Goal: Task Accomplishment & Management: Manage account settings

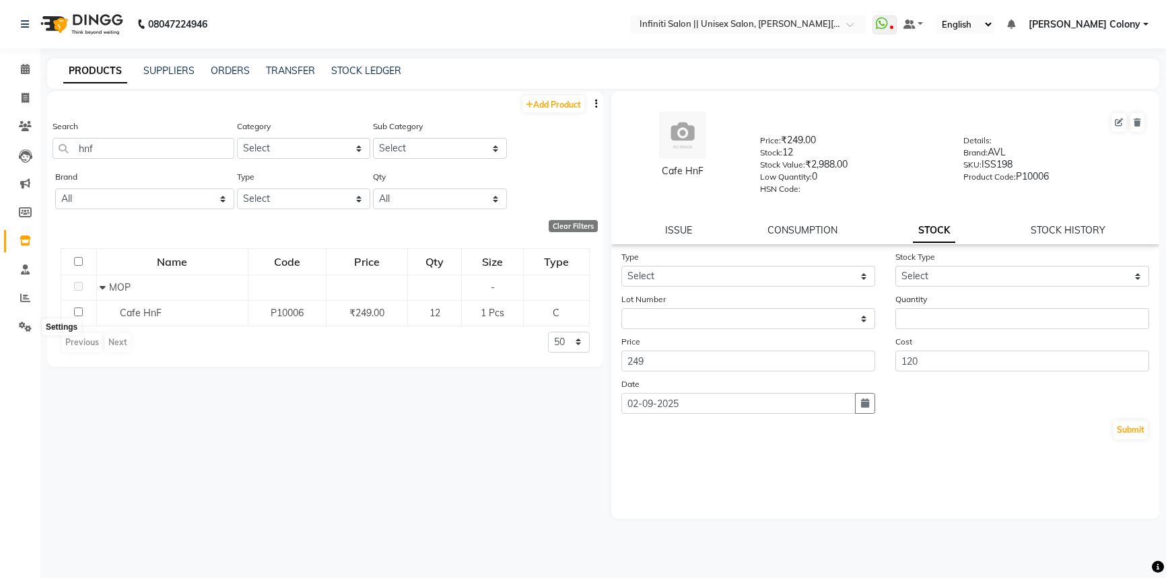
select select
click at [59, 22] on img at bounding box center [80, 24] width 92 height 38
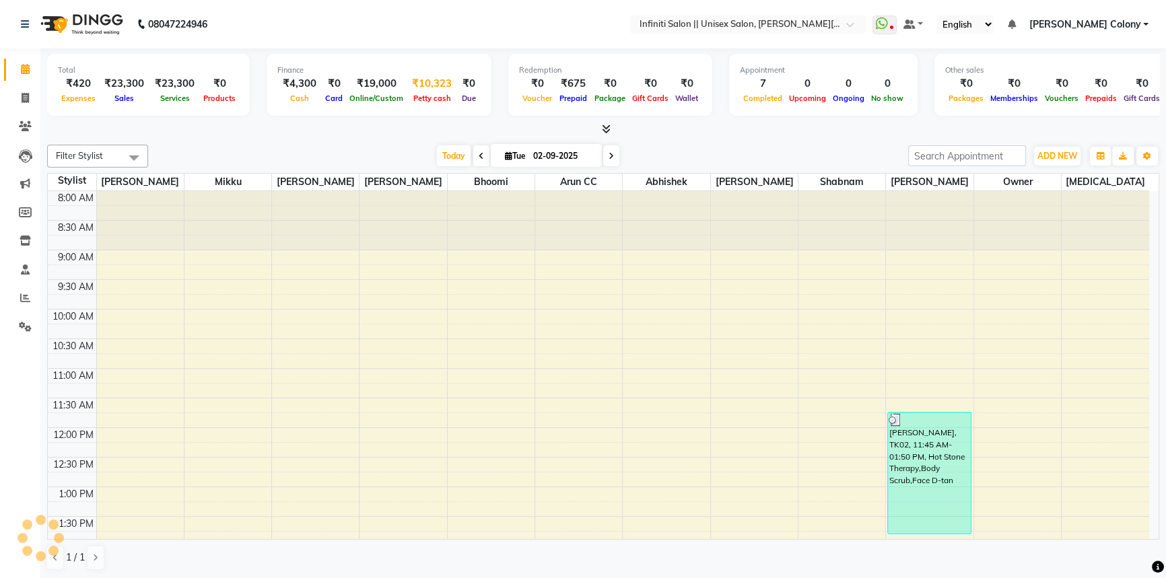
click at [431, 87] on div "₹10,323" at bounding box center [432, 83] width 50 height 15
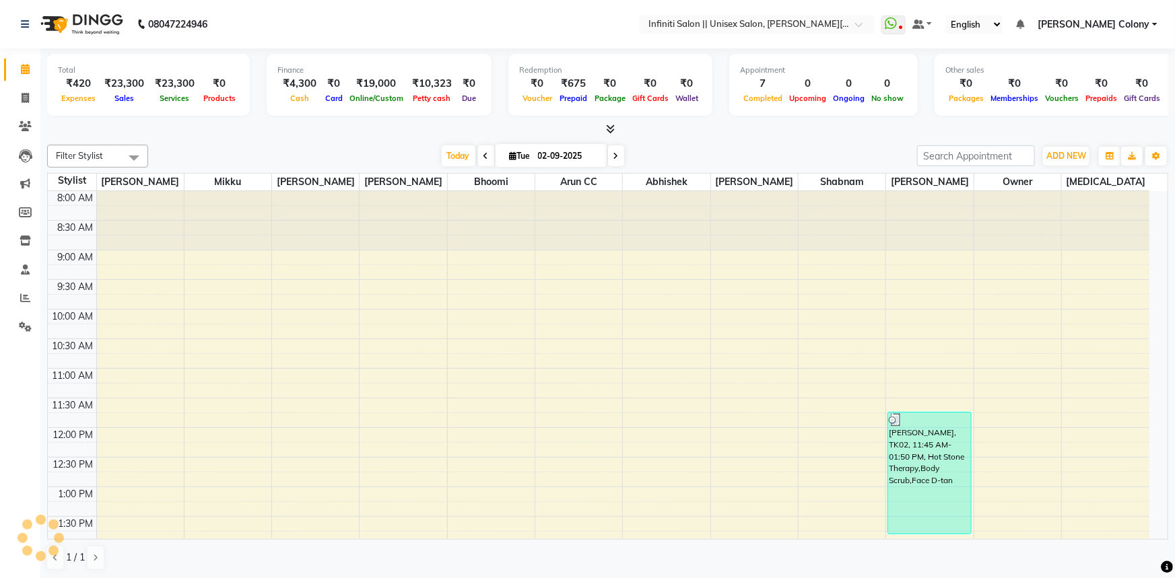
select select "7361"
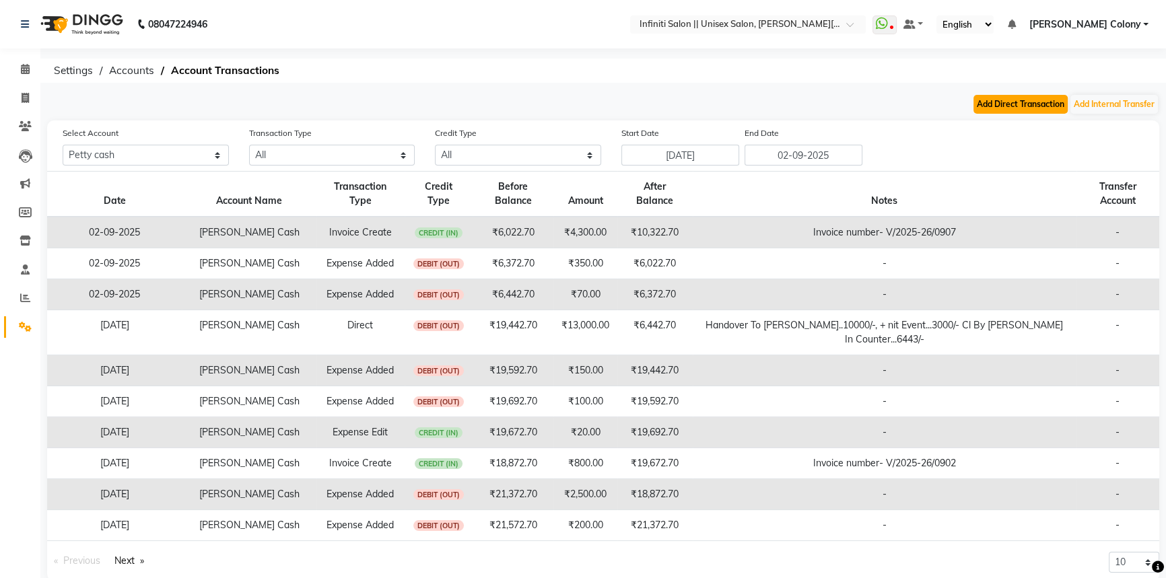
click at [1044, 100] on button "Add Direct Transaction" at bounding box center [1020, 104] width 94 height 19
select select "direct"
select select "7361"
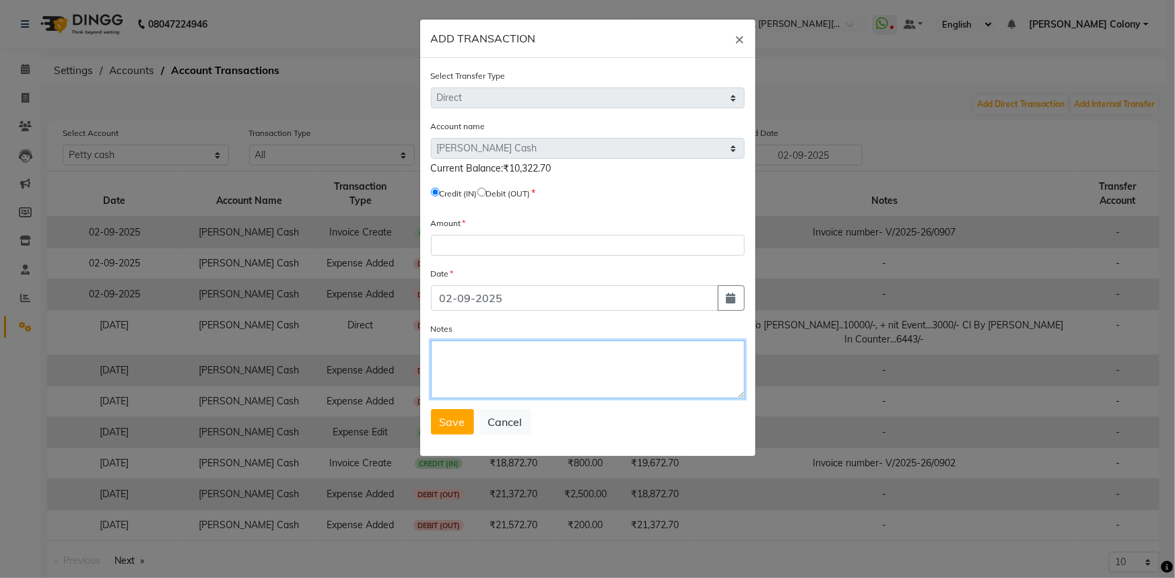
click at [491, 348] on textarea "Notes" at bounding box center [588, 370] width 314 height 58
type textarea "h"
type textarea "Handover to ishwar bh-4500/-....cl by nk...cash in counter-"
drag, startPoint x: 711, startPoint y: 360, endPoint x: 430, endPoint y: 404, distance: 284.9
click at [430, 404] on div "Select Transfer Type Select Direct Internal Account name Select Petty Cash Defa…" at bounding box center [587, 257] width 335 height 399
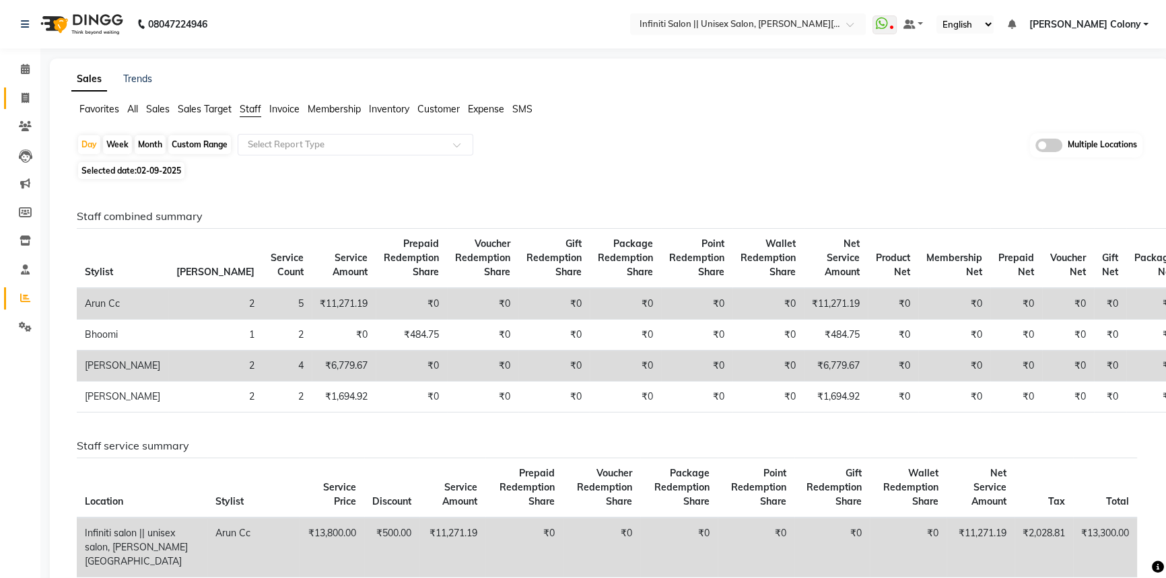
click at [22, 97] on icon at bounding box center [25, 98] width 7 height 10
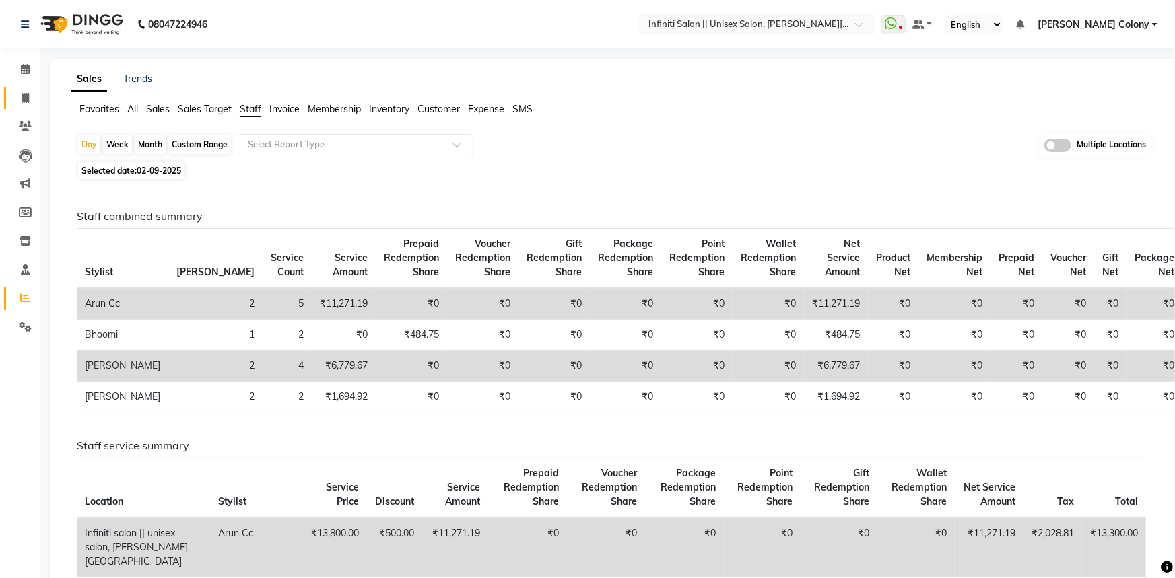
select select "8233"
select select "service"
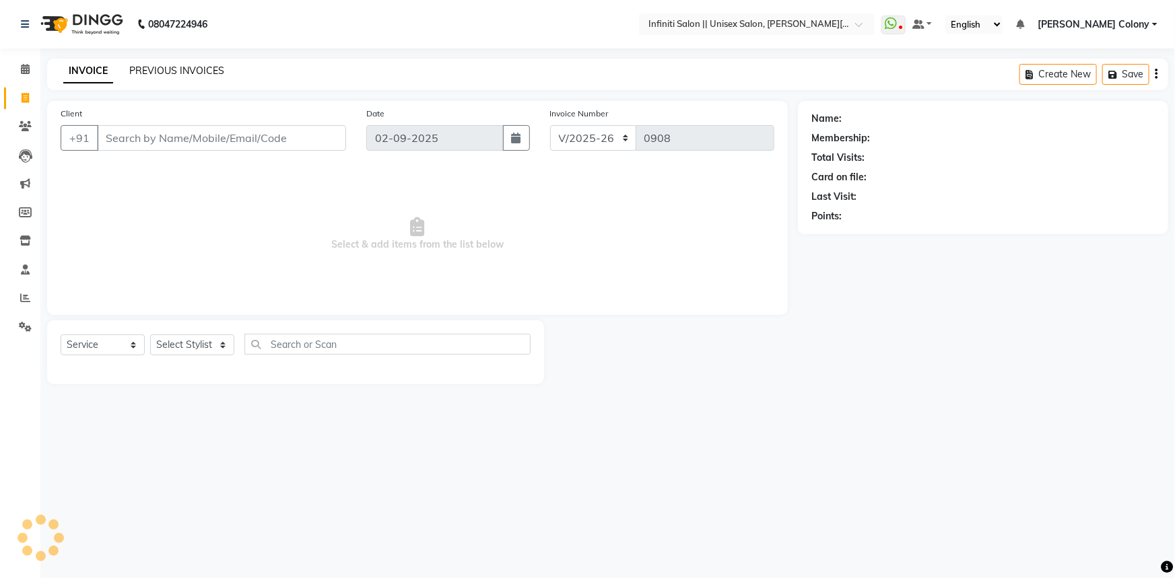
click at [136, 73] on link "PREVIOUS INVOICES" at bounding box center [176, 71] width 95 height 12
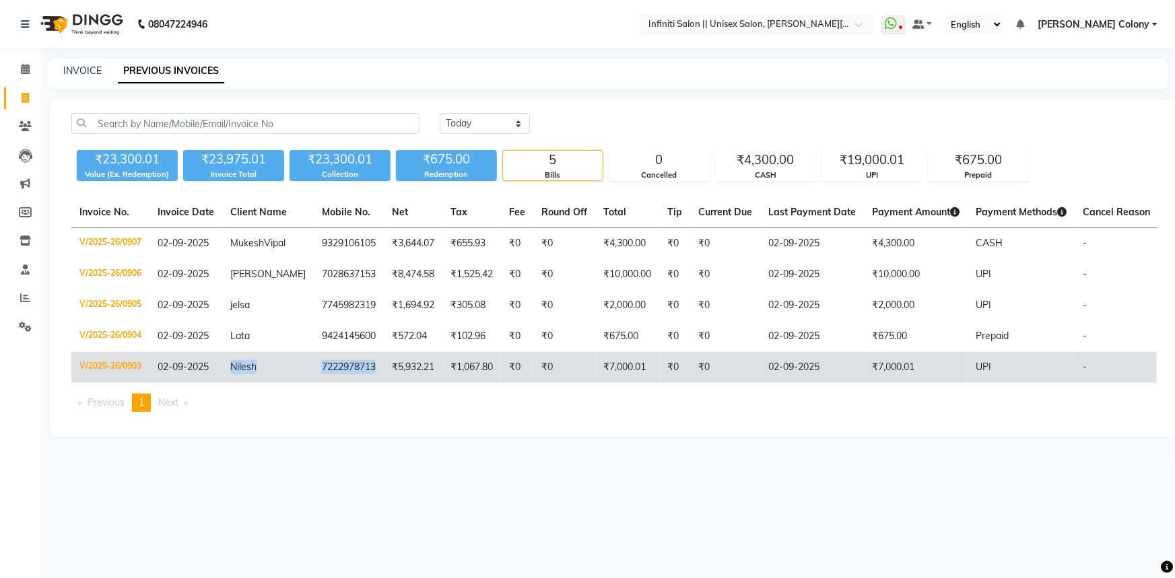
copy tr "Nilesh 7222978713"
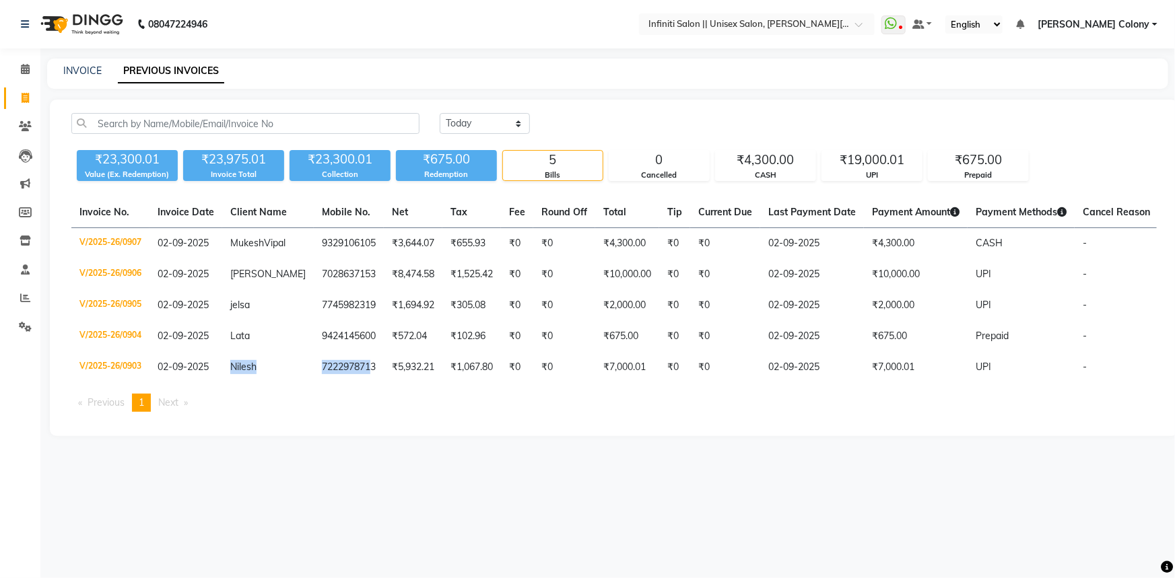
drag, startPoint x: 228, startPoint y: 384, endPoint x: 350, endPoint y: 402, distance: 123.2
click at [350, 383] on table "Invoice No. Invoice Date Client Name Mobile No. Net Tax Fee Round Off Total Tip…" at bounding box center [613, 290] width 1085 height 186
click at [24, 327] on icon at bounding box center [25, 327] width 13 height 10
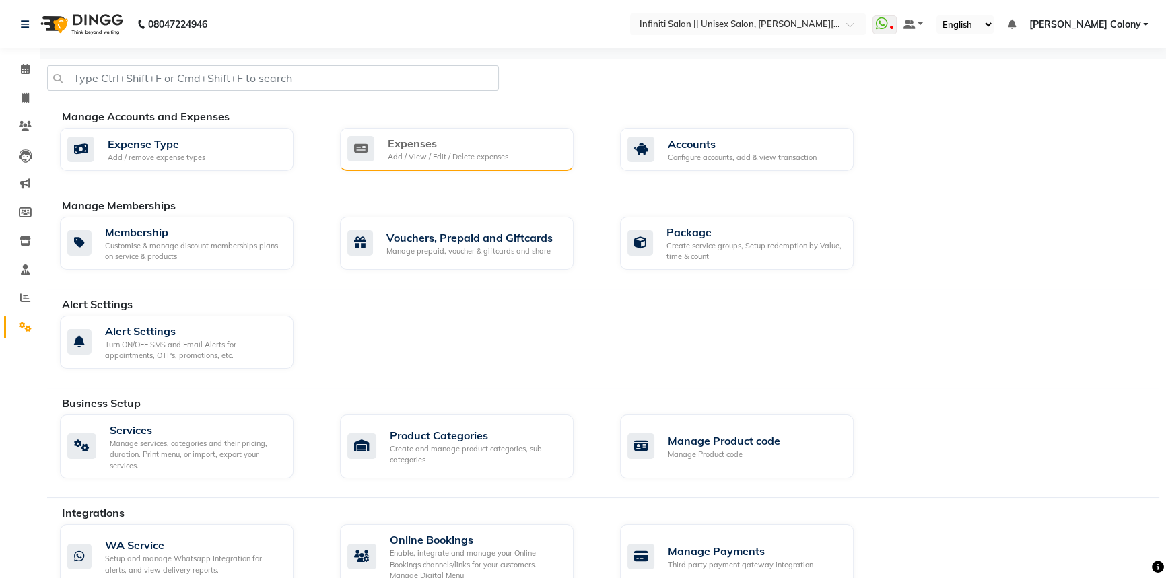
click at [454, 152] on div "Add / View / Edit / Delete expenses" at bounding box center [448, 156] width 121 height 11
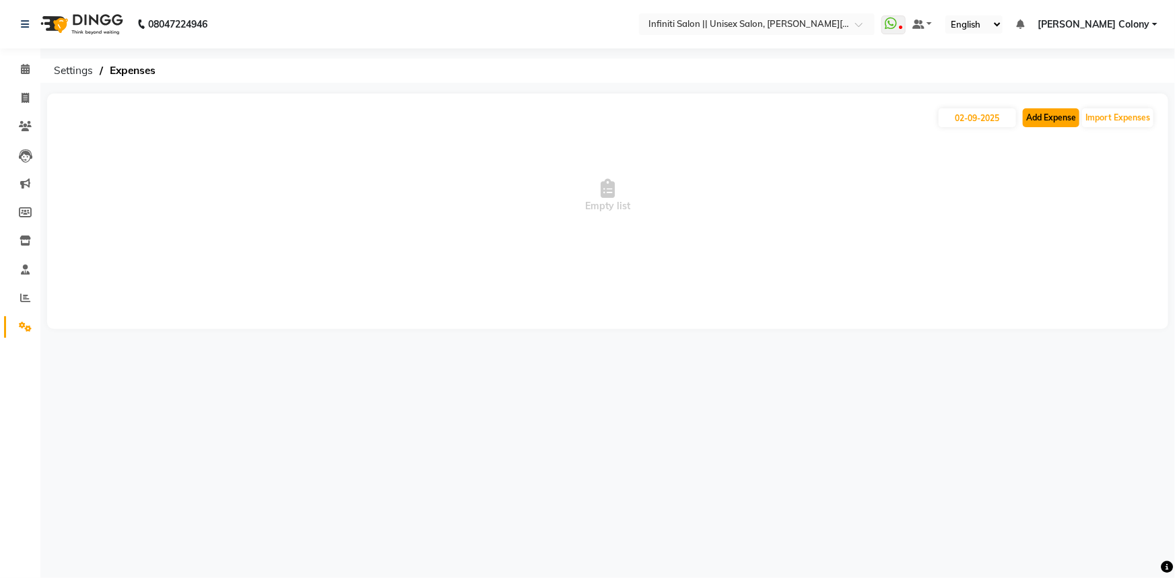
click at [1059, 123] on button "Add Expense" at bounding box center [1051, 117] width 57 height 19
select select "1"
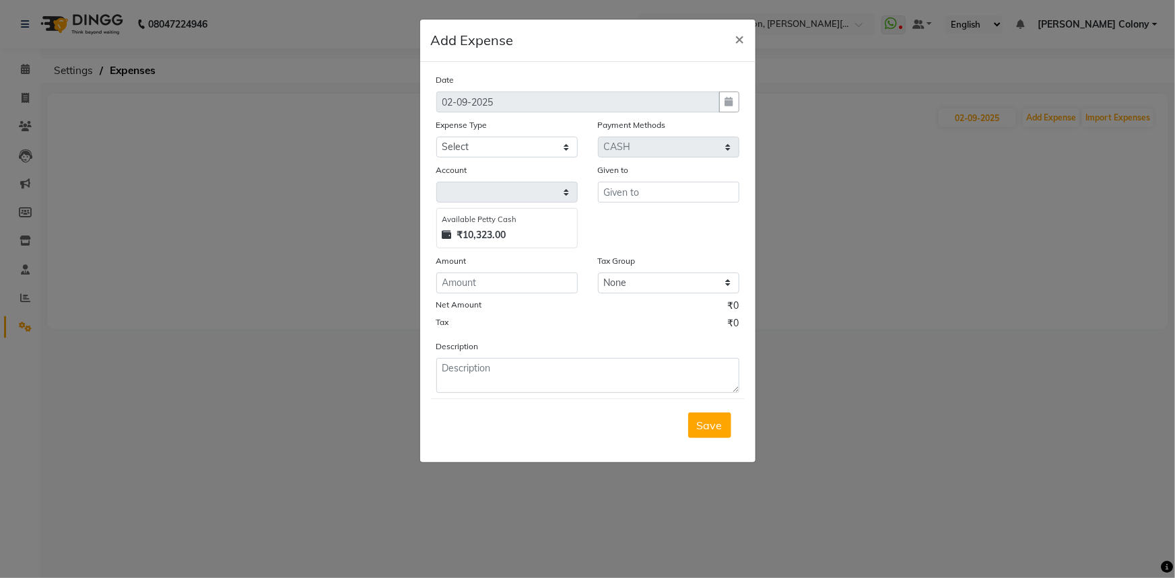
select select "7361"
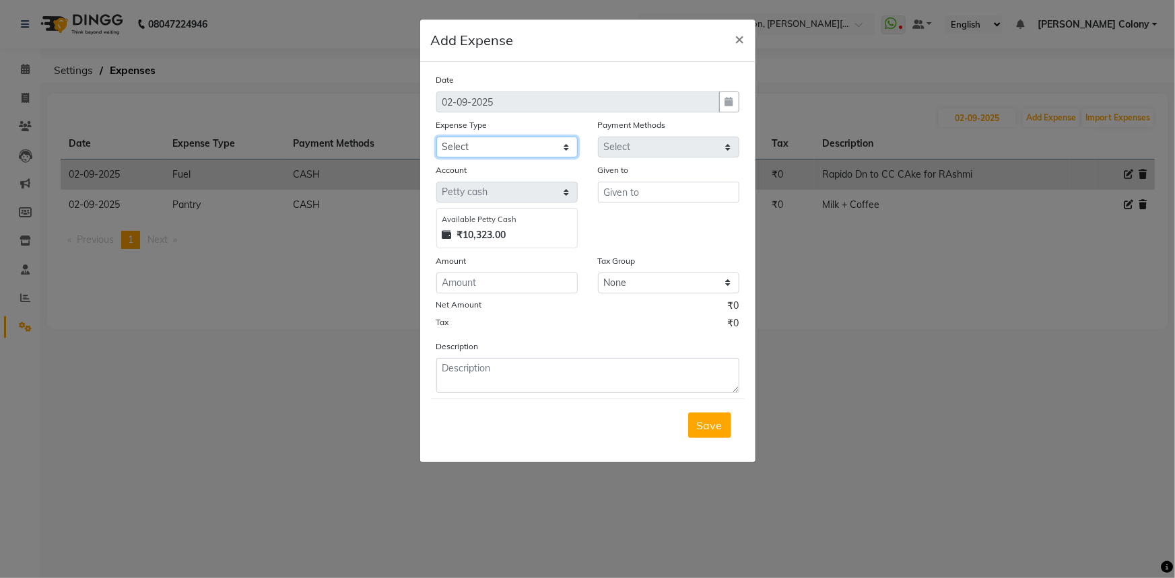
click at [502, 145] on select "Select Advance Salary Client Snacks Fuel Incentive Maintenance Miscellaneous Pa…" at bounding box center [506, 147] width 141 height 21
select select "12400"
click at [436, 137] on select "Select Advance Salary Client Snacks Fuel Incentive Maintenance Miscellaneous Pa…" at bounding box center [506, 147] width 141 height 21
click at [656, 200] on input "text" at bounding box center [668, 192] width 141 height 21
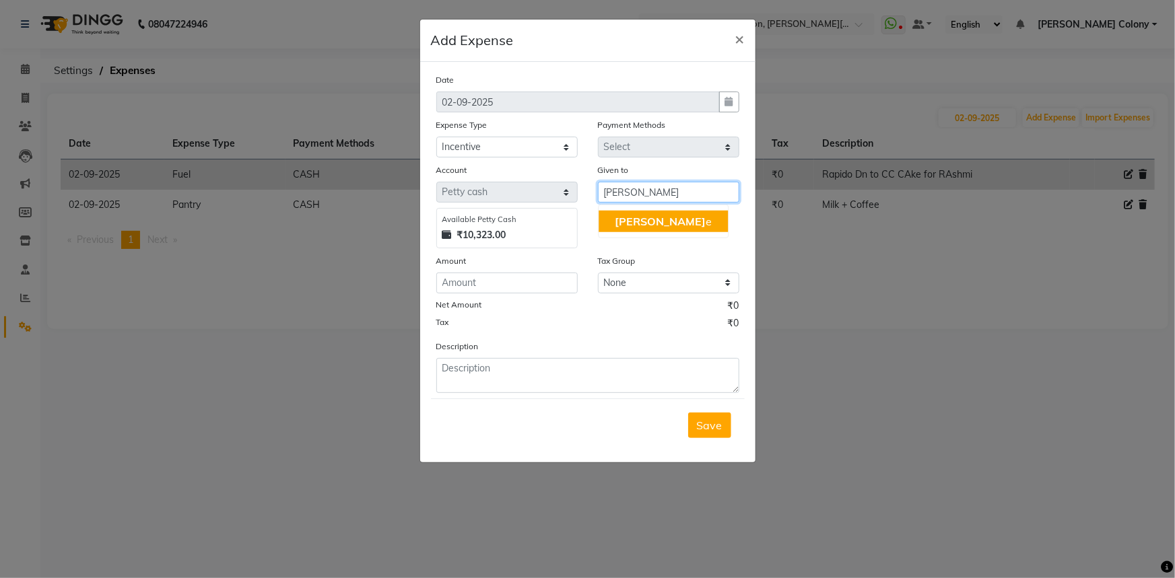
click at [639, 222] on ngb-highlight "Moy e" at bounding box center [663, 221] width 97 height 13
type input "[PERSON_NAME]"
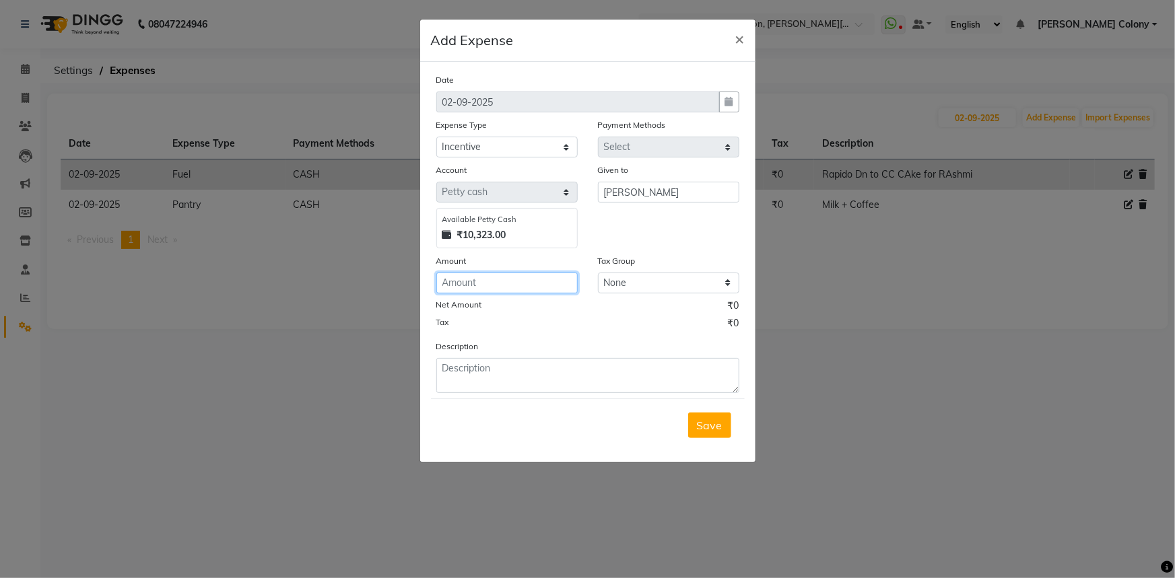
click at [554, 293] on input "number" at bounding box center [506, 283] width 141 height 21
type input "200"
click at [500, 380] on textarea at bounding box center [587, 375] width 303 height 35
paste textarea "Nilesh 7222978713"
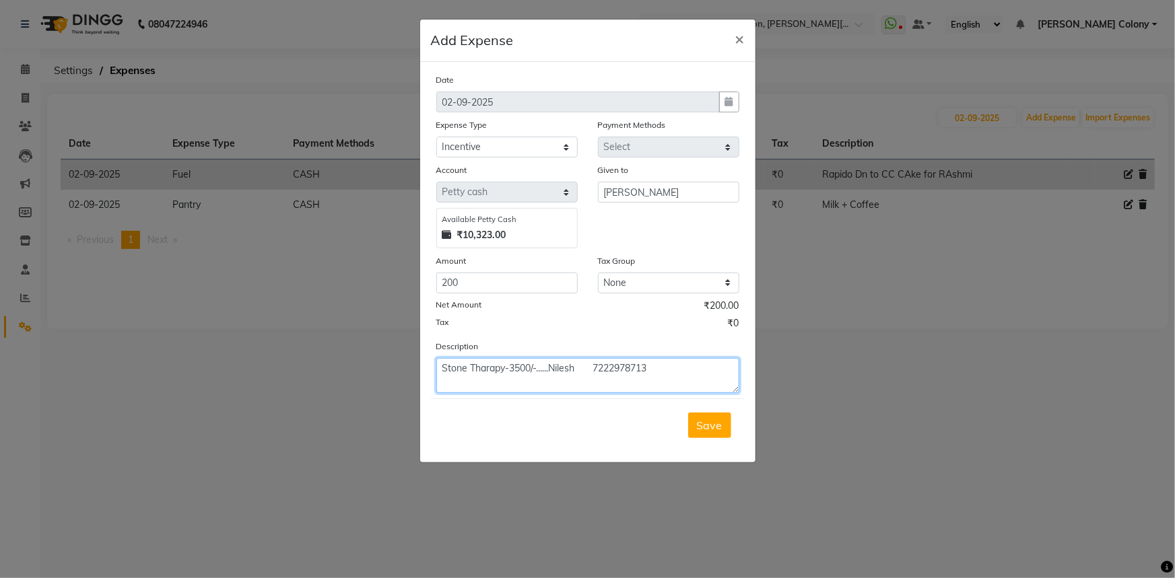
click at [580, 368] on textarea "Stone Tharapy-3500/-......Nilesh 7222978713" at bounding box center [587, 375] width 303 height 35
type textarea "Stone Tharapy-3500/-......Nilesh -7222978713"
click at [699, 427] on span "Save" at bounding box center [710, 425] width 26 height 13
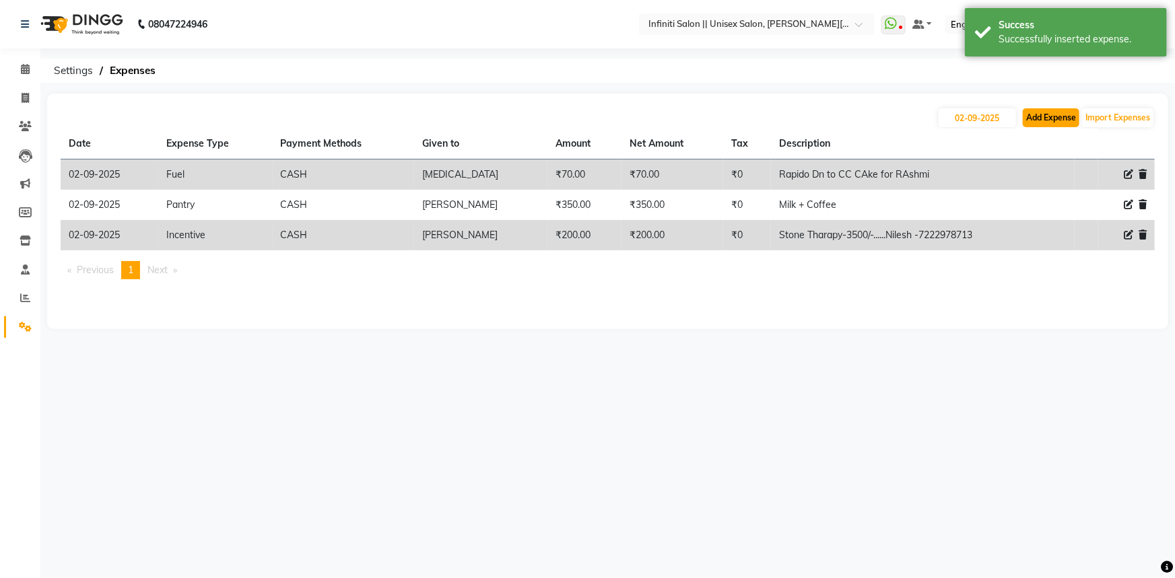
click at [1060, 121] on button "Add Expense" at bounding box center [1051, 117] width 57 height 19
select select "1"
select select "7361"
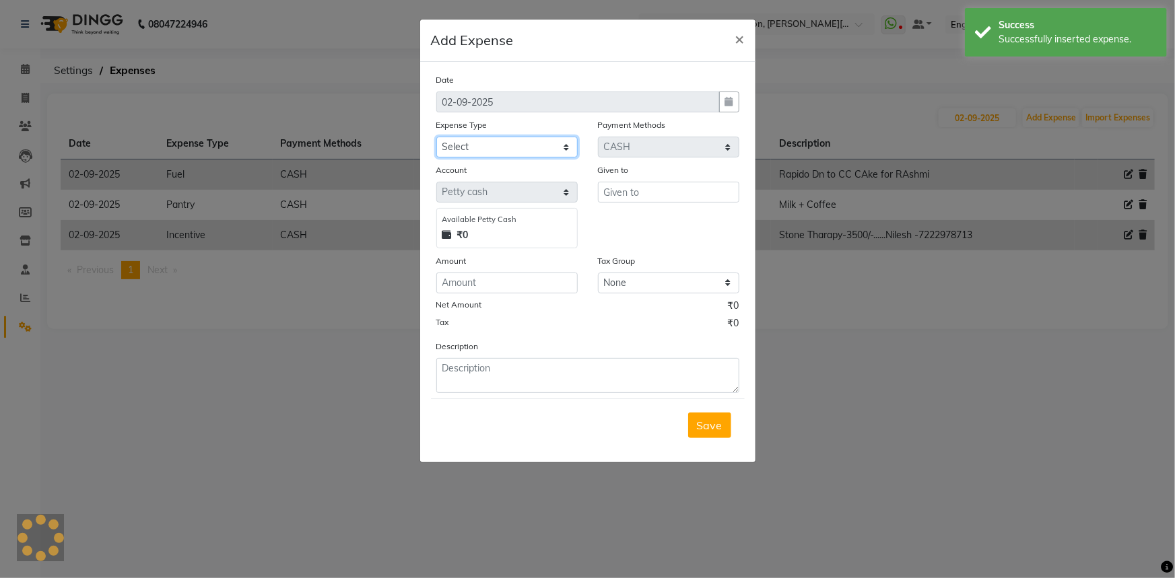
click at [468, 147] on select "Select Advance Salary Client Snacks Fuel Incentive Maintenance Miscellaneous Pa…" at bounding box center [506, 147] width 141 height 21
select select "12400"
click at [436, 137] on select "Select Advance Salary Client Snacks Fuel Incentive Maintenance Miscellaneous Pa…" at bounding box center [506, 147] width 141 height 21
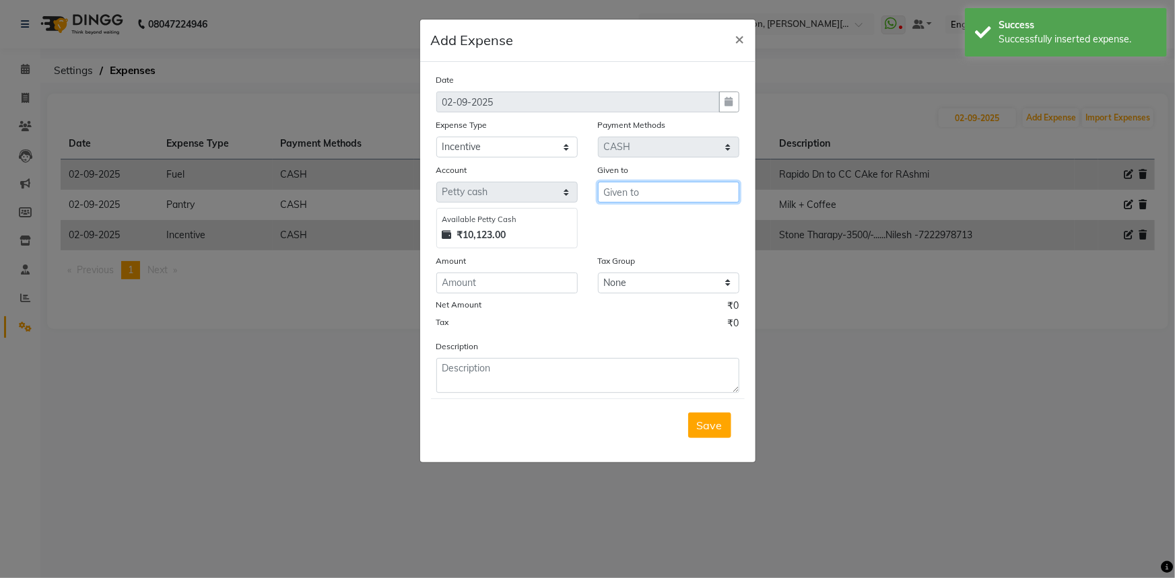
click at [615, 196] on input "text" at bounding box center [668, 192] width 141 height 21
click at [615, 220] on span "Moy" at bounding box center [660, 221] width 91 height 13
type input "[PERSON_NAME]"
click at [545, 296] on div "Date 02-09-2025 Expense Type Select Advance Salary Client Snacks Fuel Incentive…" at bounding box center [587, 233] width 303 height 320
click at [548, 281] on input "number" at bounding box center [506, 283] width 141 height 21
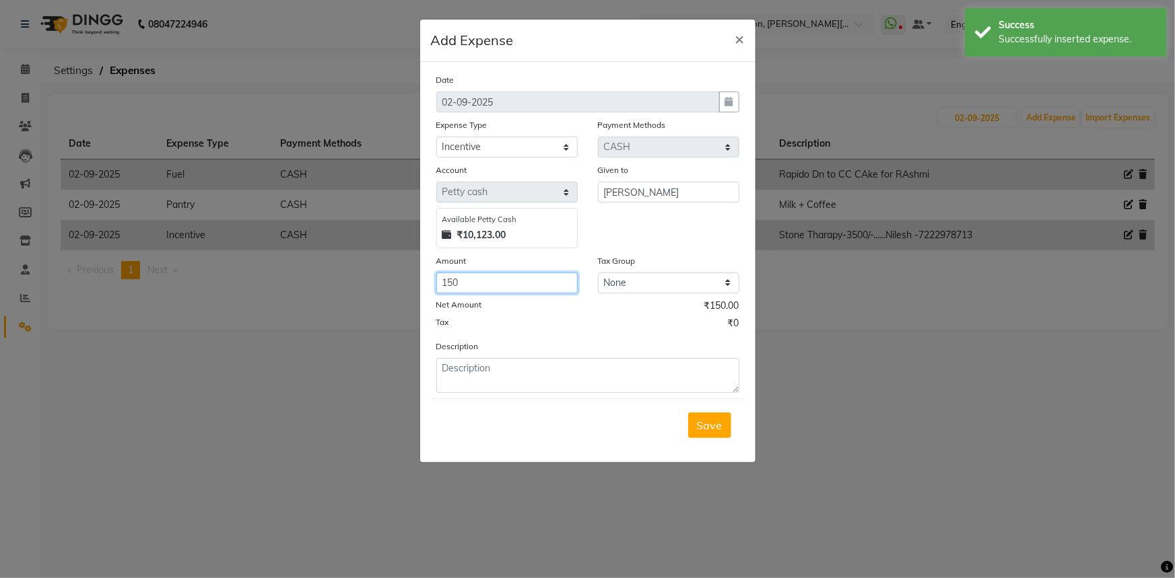
type input "150"
click at [513, 369] on textarea at bounding box center [587, 375] width 303 height 35
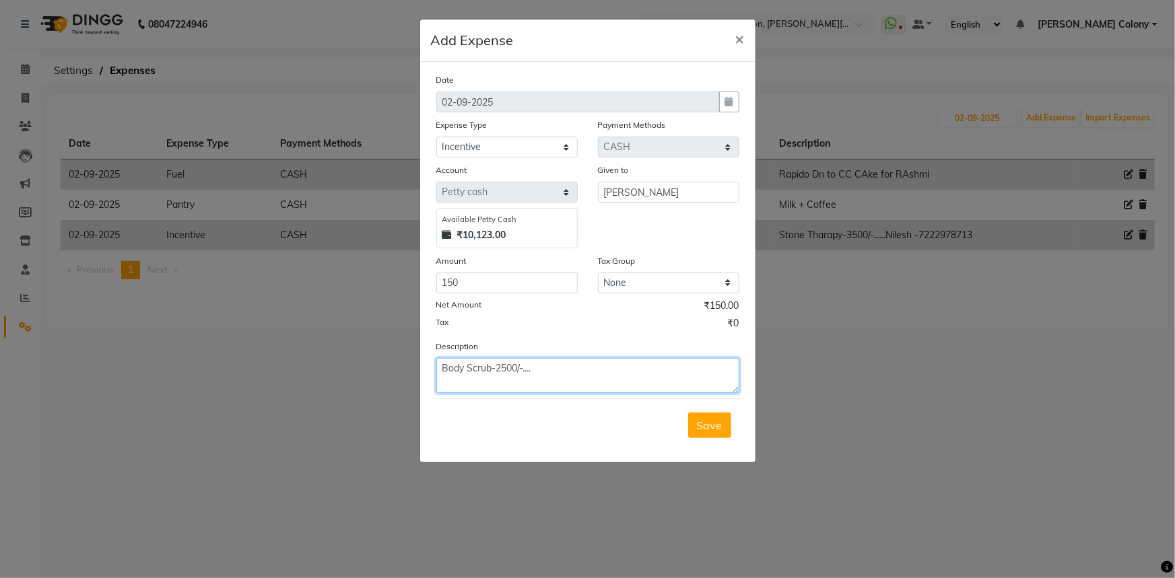
paste textarea "Nilesh 7222978713"
type textarea "Body Scrub-2500/-....Nilesh 7222978713"
click at [707, 432] on span "Save" at bounding box center [710, 425] width 26 height 13
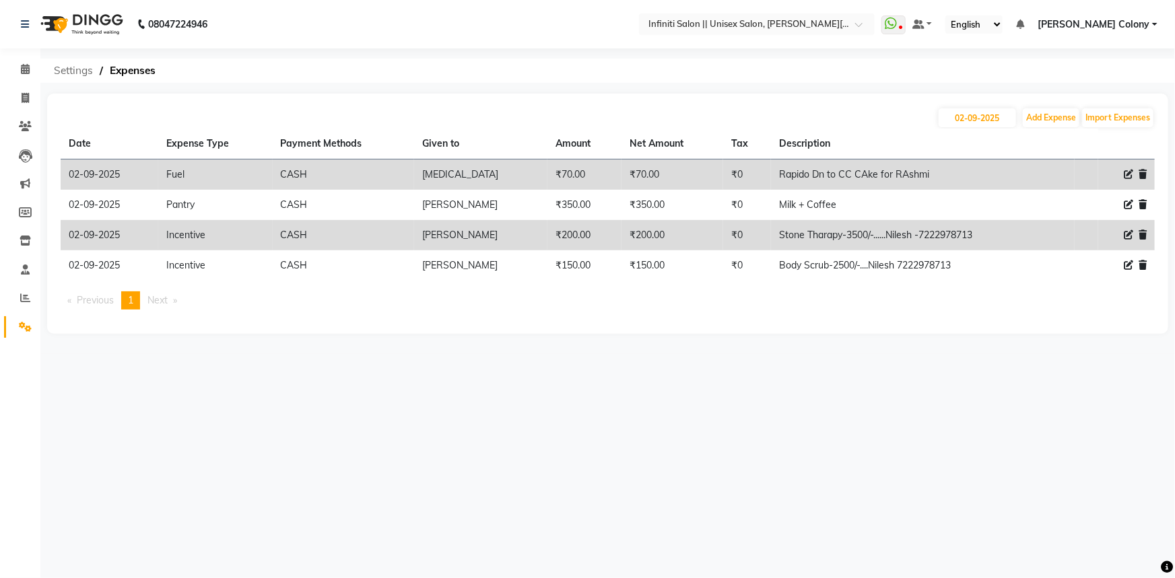
click at [75, 77] on span "Settings" at bounding box center [73, 71] width 53 height 24
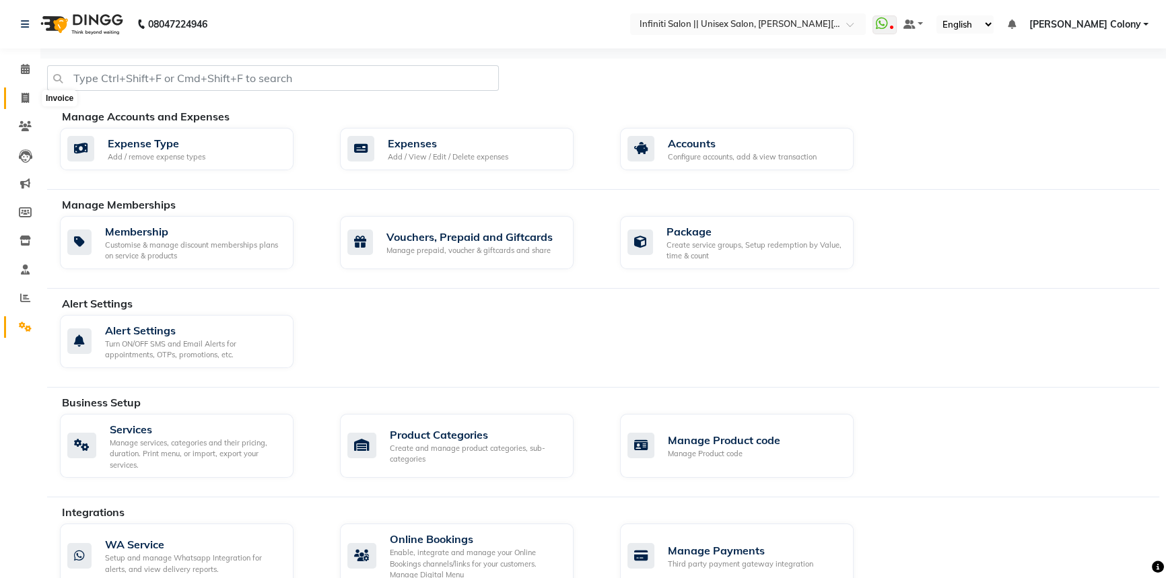
click at [25, 97] on icon at bounding box center [25, 98] width 7 height 10
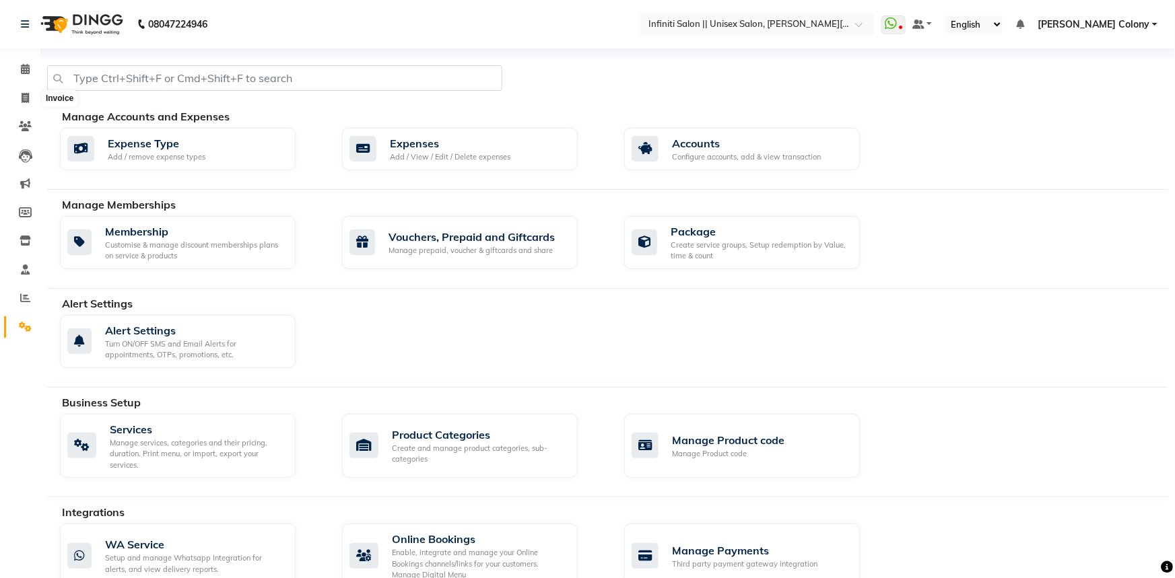
select select "8233"
select select "service"
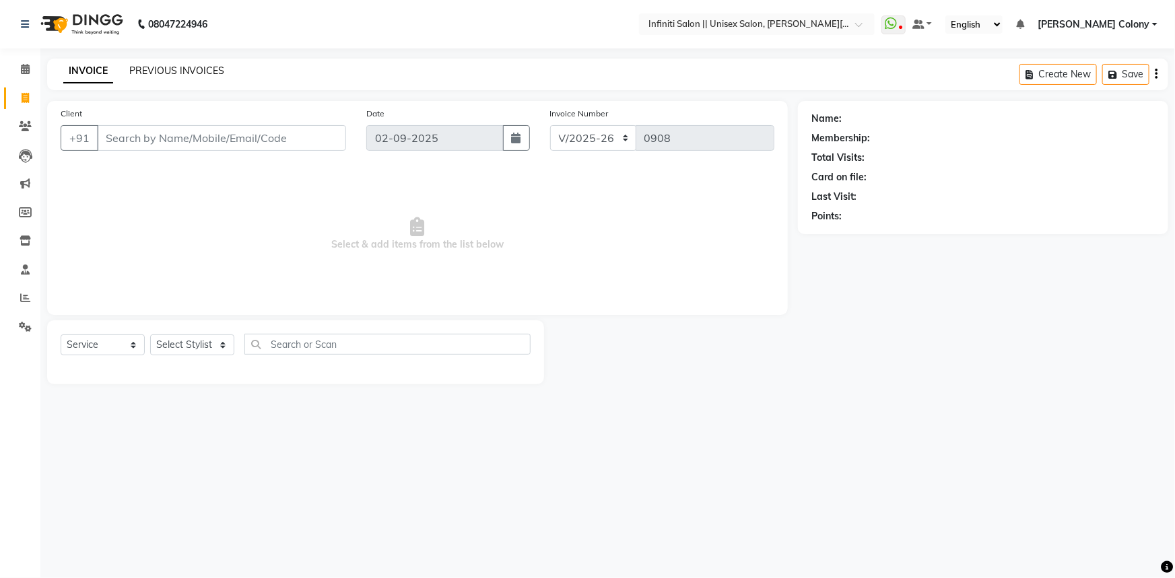
click at [158, 74] on link "PREVIOUS INVOICES" at bounding box center [176, 71] width 95 height 12
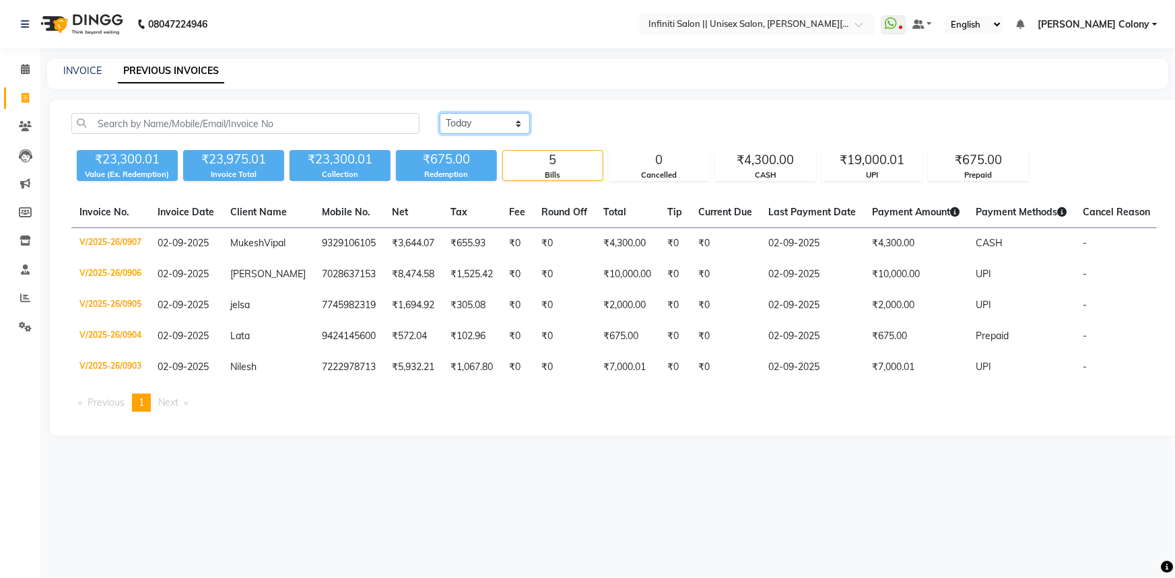
click at [498, 129] on select "Today Yesterday Custom Range" at bounding box center [485, 123] width 90 height 21
select select "range"
click at [440, 113] on select "Today Yesterday Custom Range" at bounding box center [485, 123] width 90 height 21
click at [580, 121] on input "02-09-2025" at bounding box center [594, 123] width 94 height 19
select select "9"
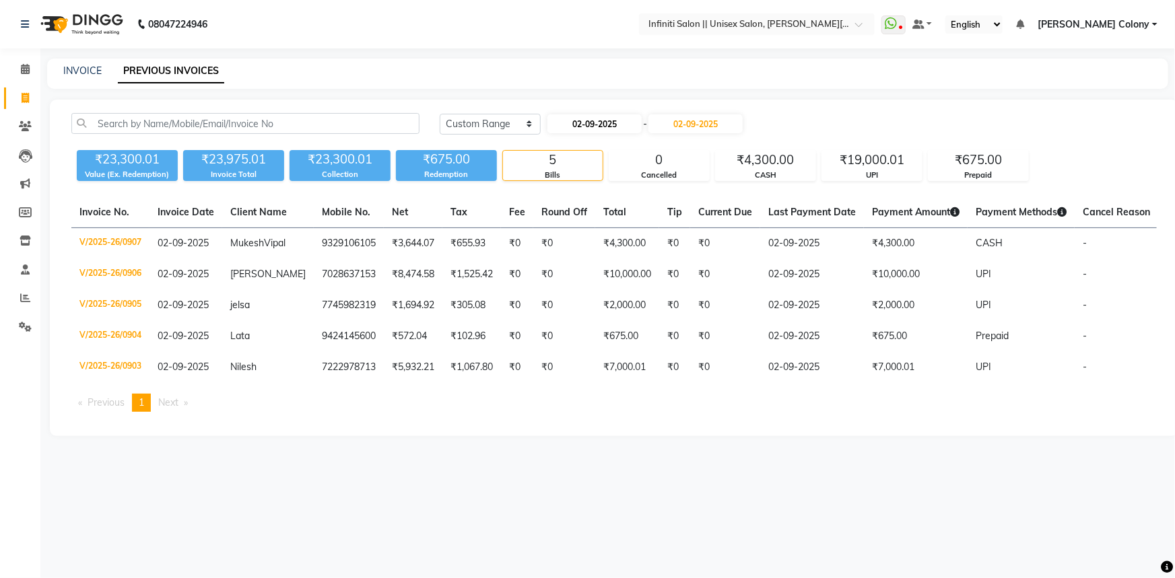
select select "2025"
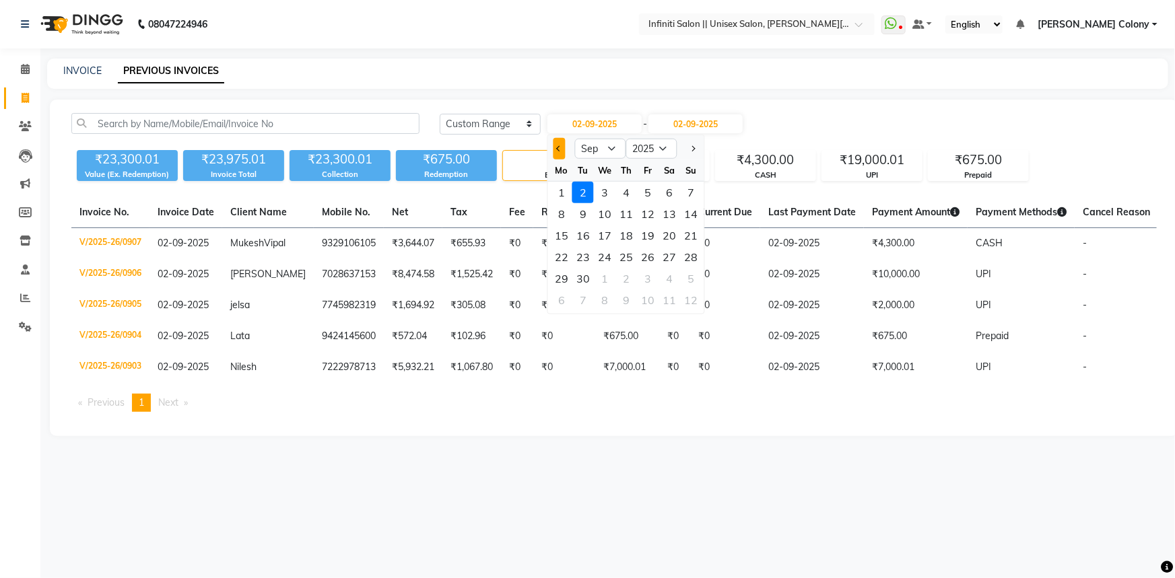
click at [562, 147] on button "Previous month" at bounding box center [558, 149] width 11 height 22
select select "8"
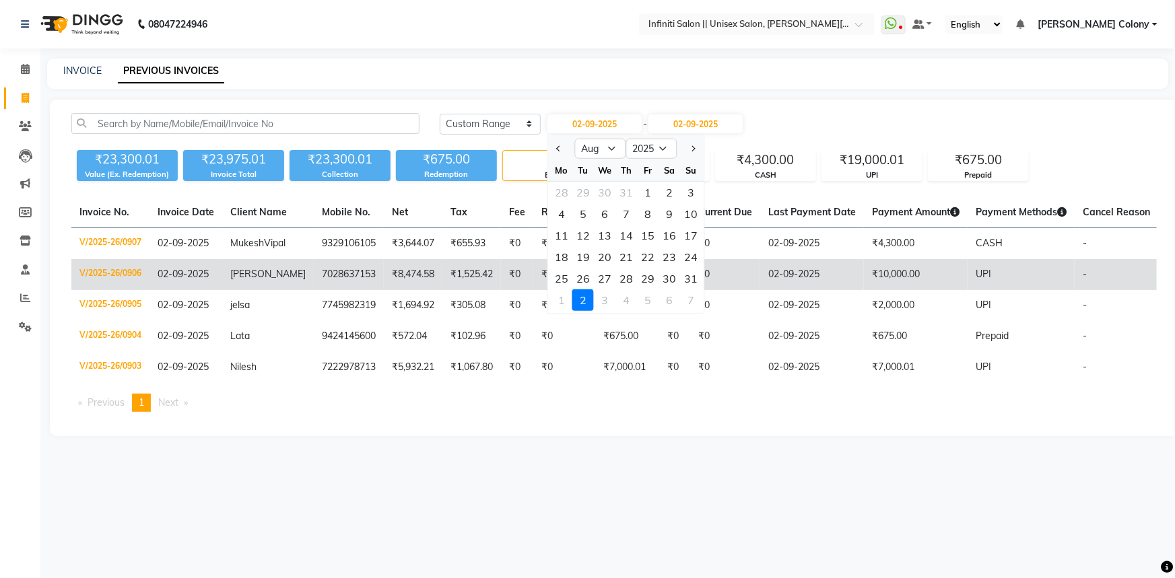
click at [691, 277] on div "31" at bounding box center [691, 279] width 22 height 22
type input "31-08-2025"
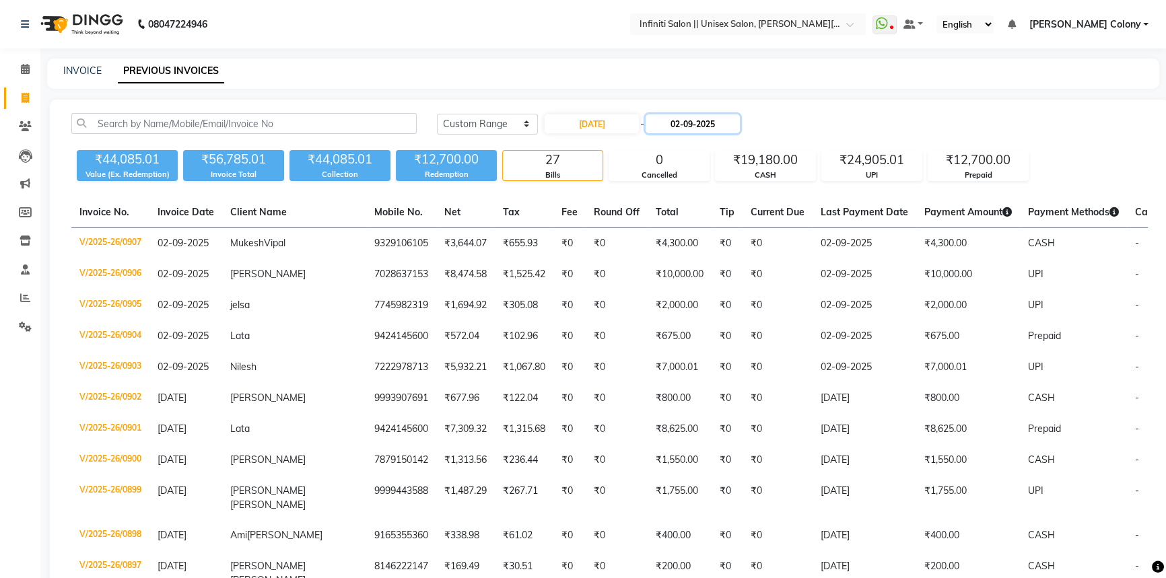
click at [675, 122] on input "02-09-2025" at bounding box center [693, 123] width 94 height 19
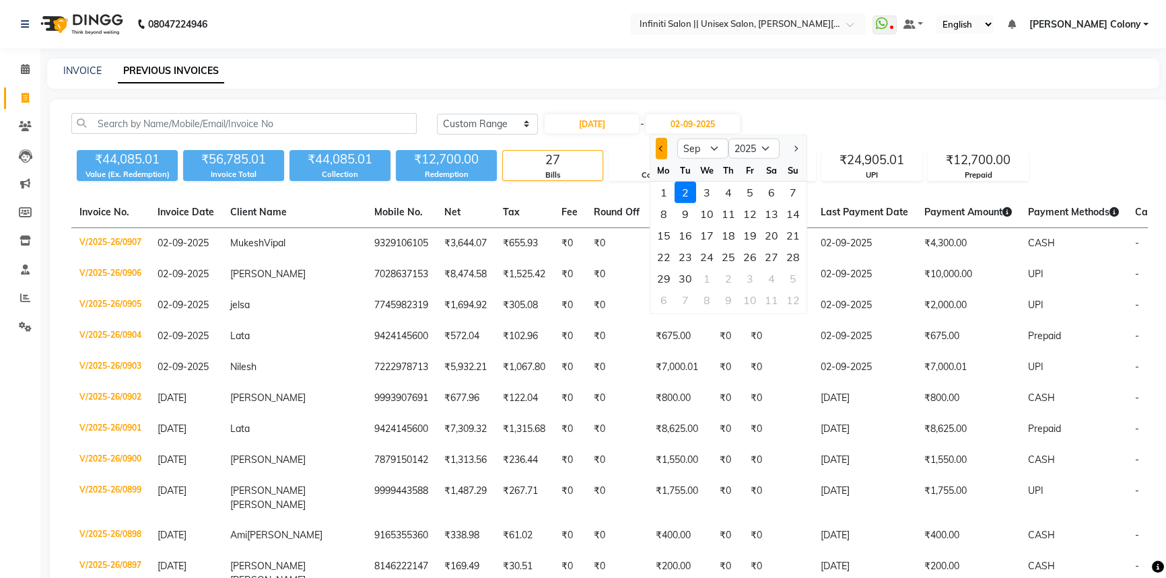
click at [663, 147] on span "Previous month" at bounding box center [661, 148] width 5 height 5
select select "8"
click at [790, 273] on div "31" at bounding box center [793, 279] width 22 height 22
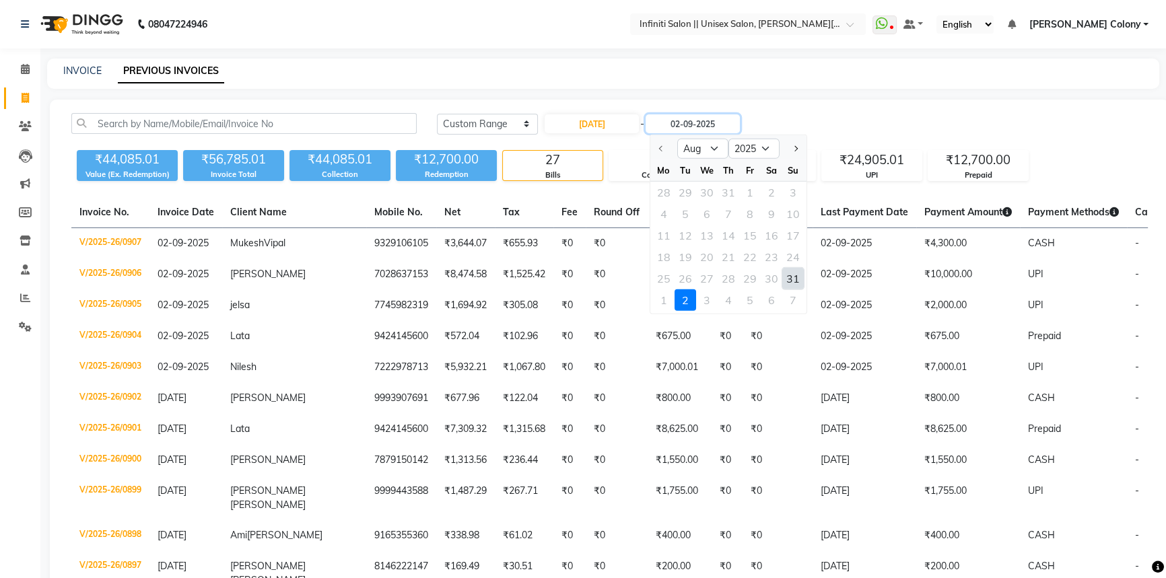
type input "31-08-2025"
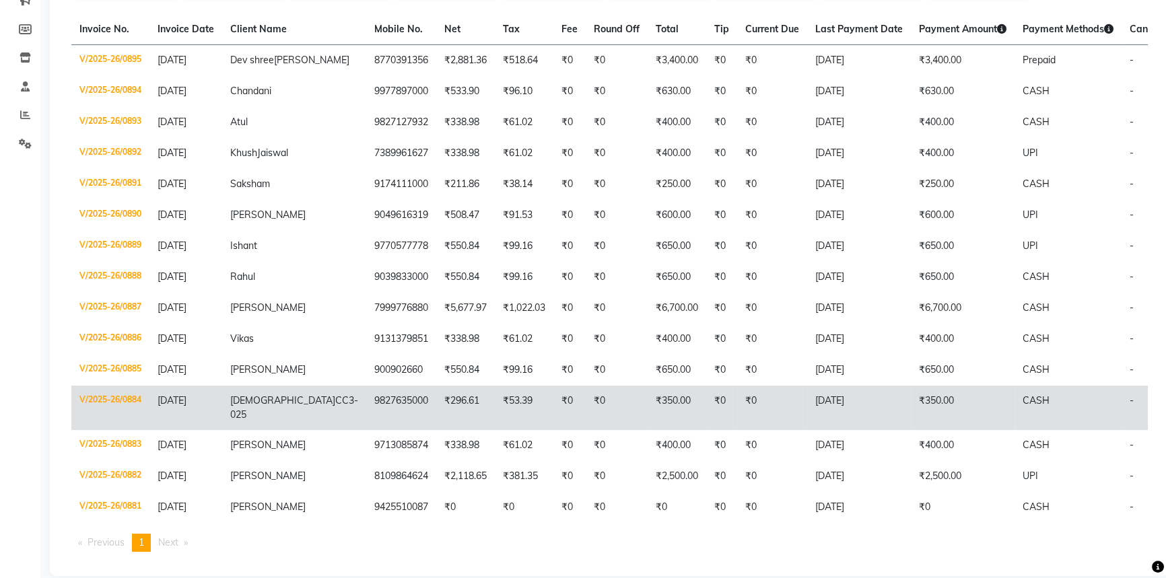
scroll to position [239, 0]
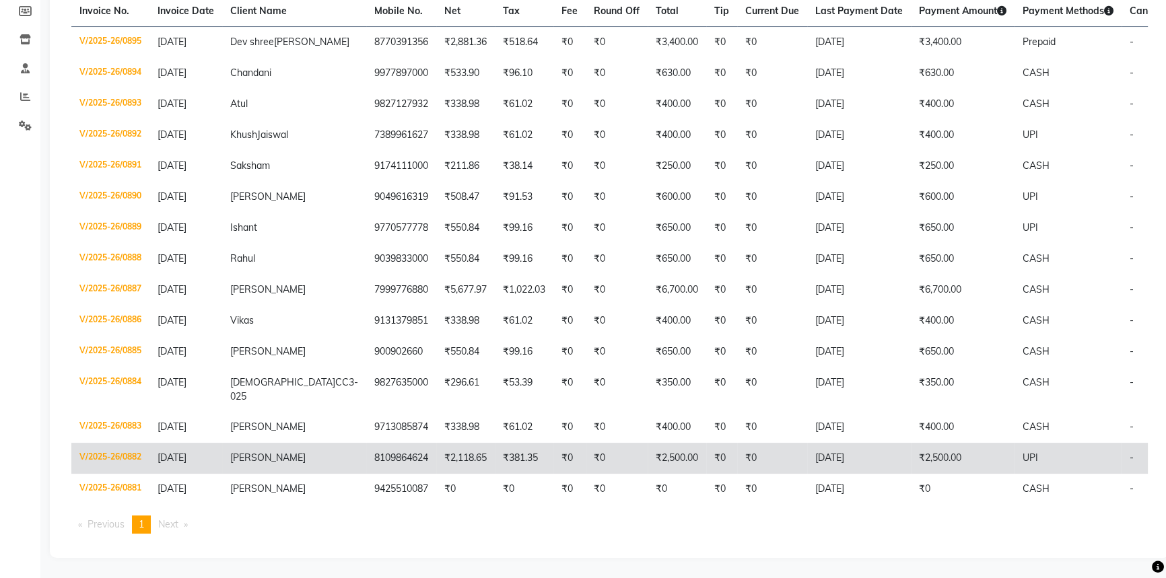
click at [191, 460] on td "31-08-2025" at bounding box center [185, 458] width 73 height 31
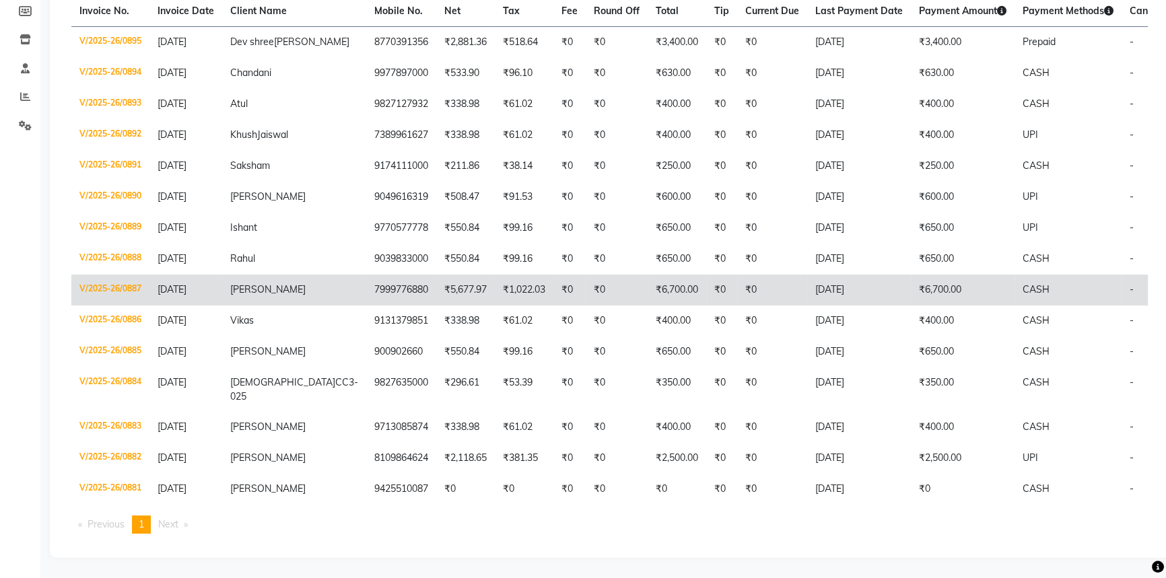
click at [182, 283] on span "31-08-2025" at bounding box center [172, 289] width 29 height 12
copy tr "Sejal 7999776880"
drag, startPoint x: 228, startPoint y: 279, endPoint x: 357, endPoint y: 282, distance: 130.0
click at [357, 282] on tr "V/2025-26/0887 31-08-2025 Sejal 7999776880 ₹5,677.97 ₹1,022.03 ₹0 ₹0 ₹6,700.00 …" at bounding box center [660, 290] width 1179 height 31
click at [121, 277] on td "V/2025-26/0887" at bounding box center [110, 290] width 78 height 31
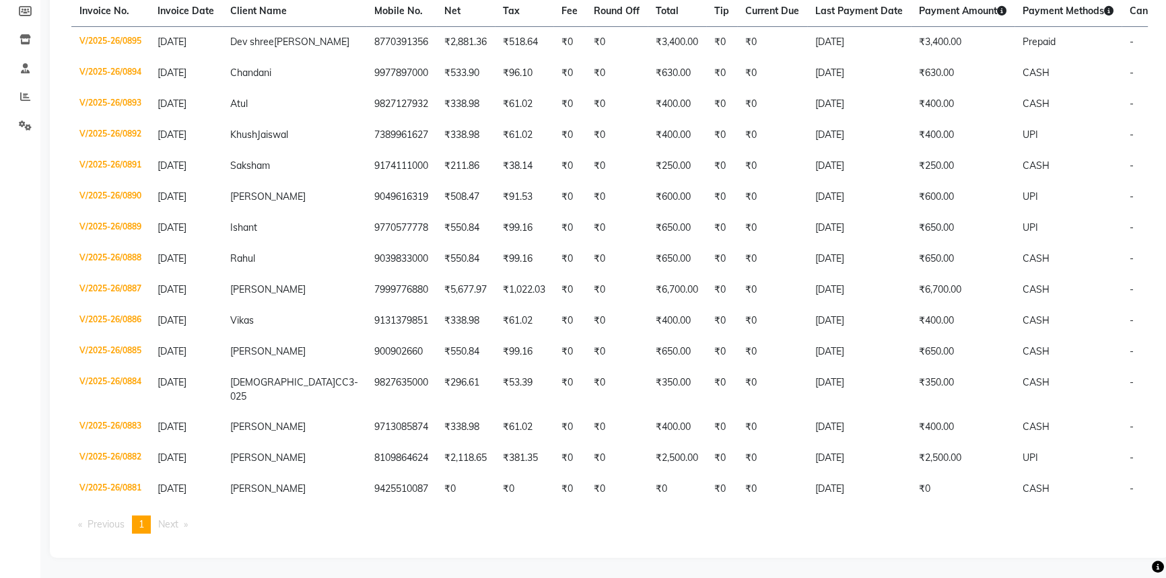
scroll to position [0, 0]
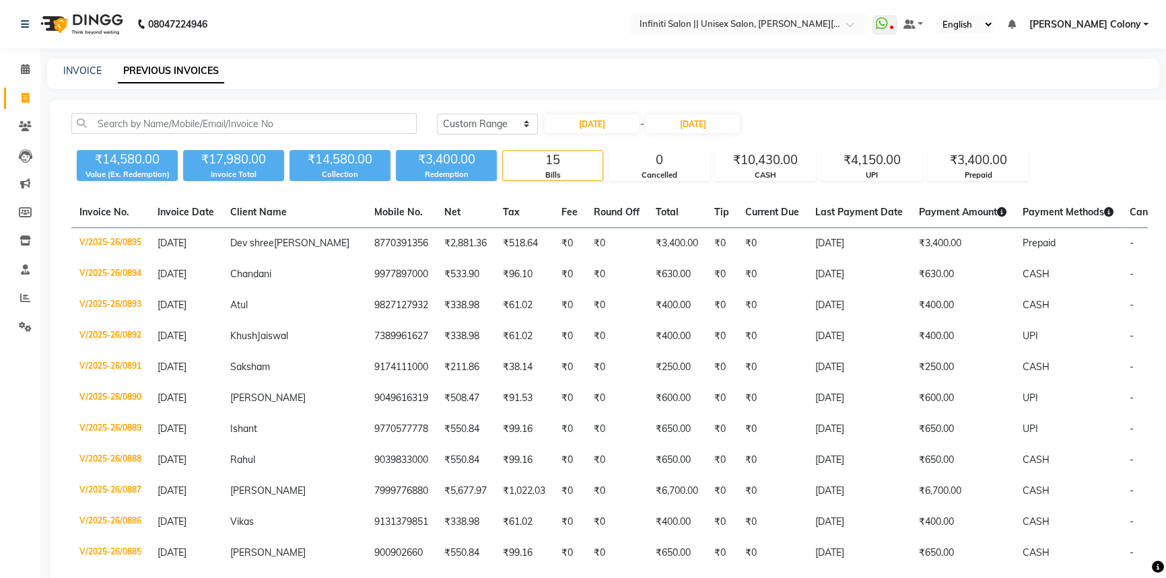
click at [61, 25] on img at bounding box center [80, 24] width 92 height 38
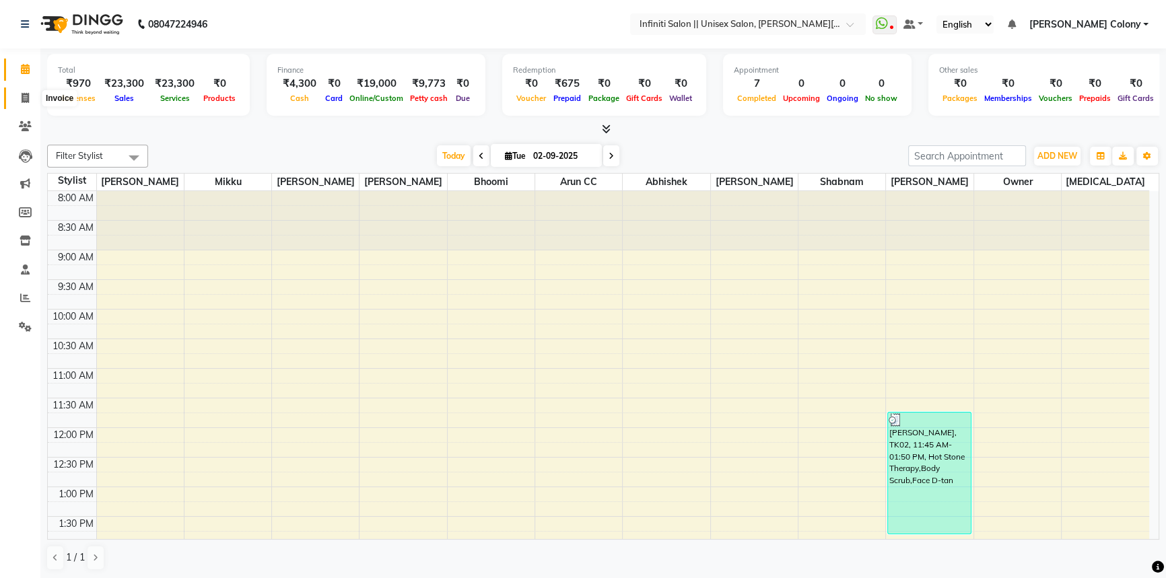
click at [20, 100] on span at bounding box center [25, 98] width 24 height 15
select select "service"
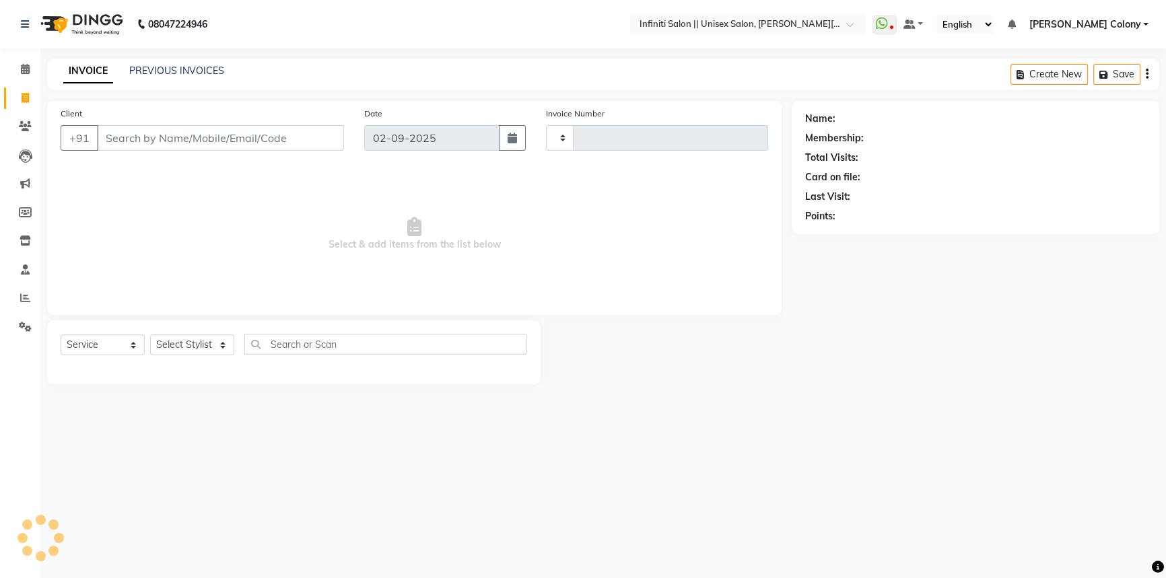
type input "0908"
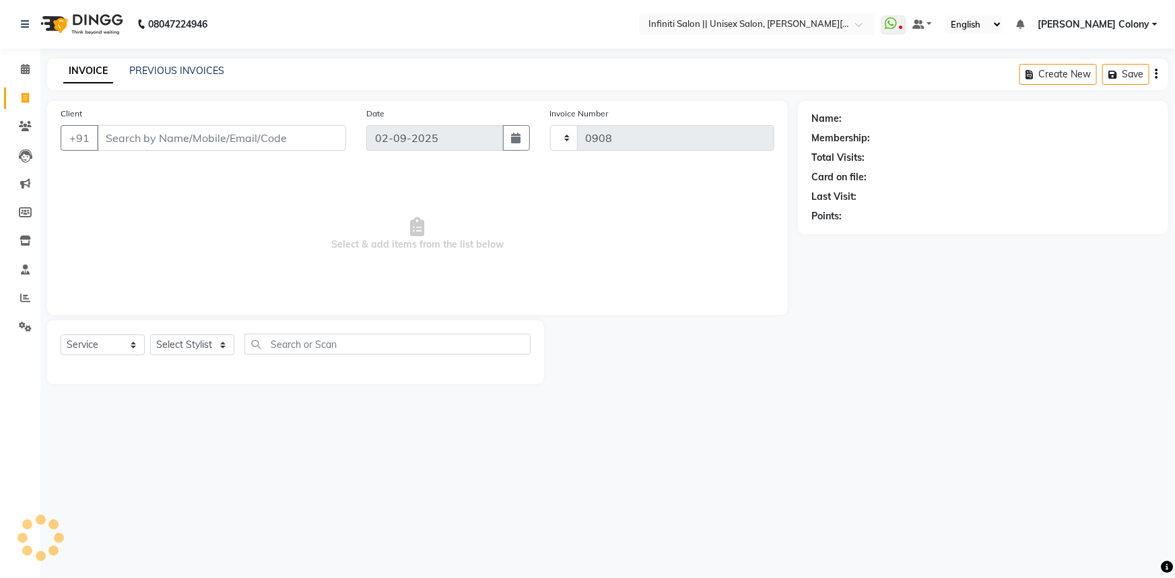
select select "8233"
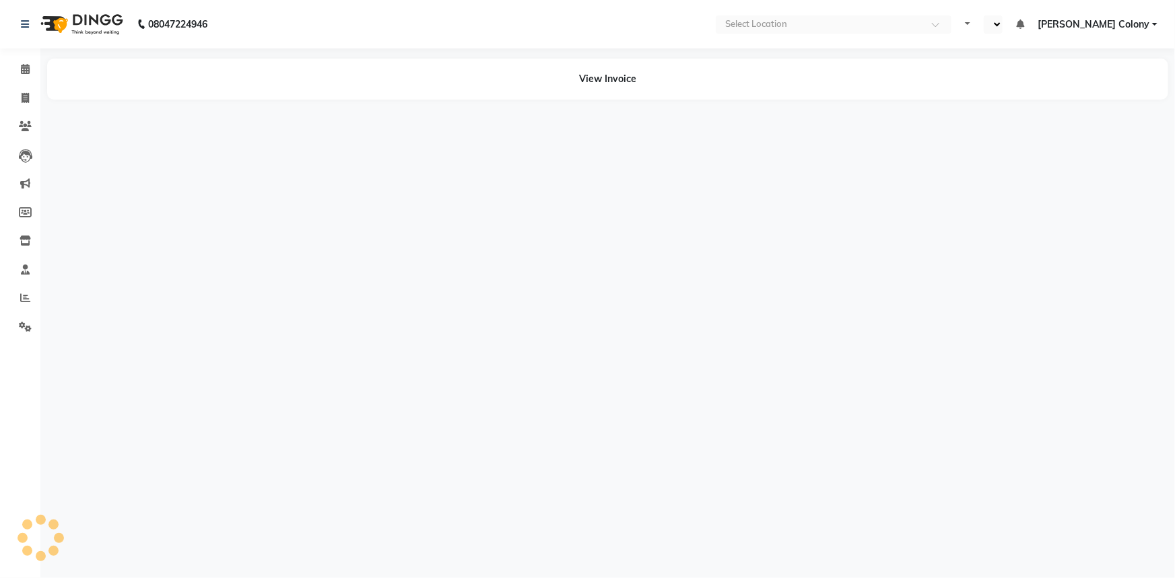
select select "en"
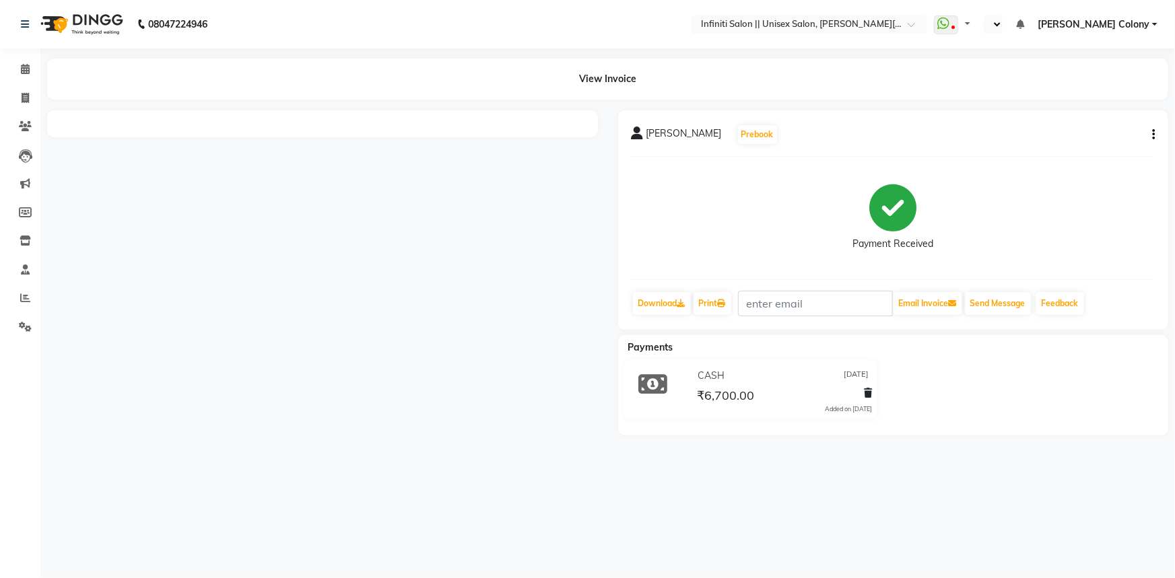
select select "en"
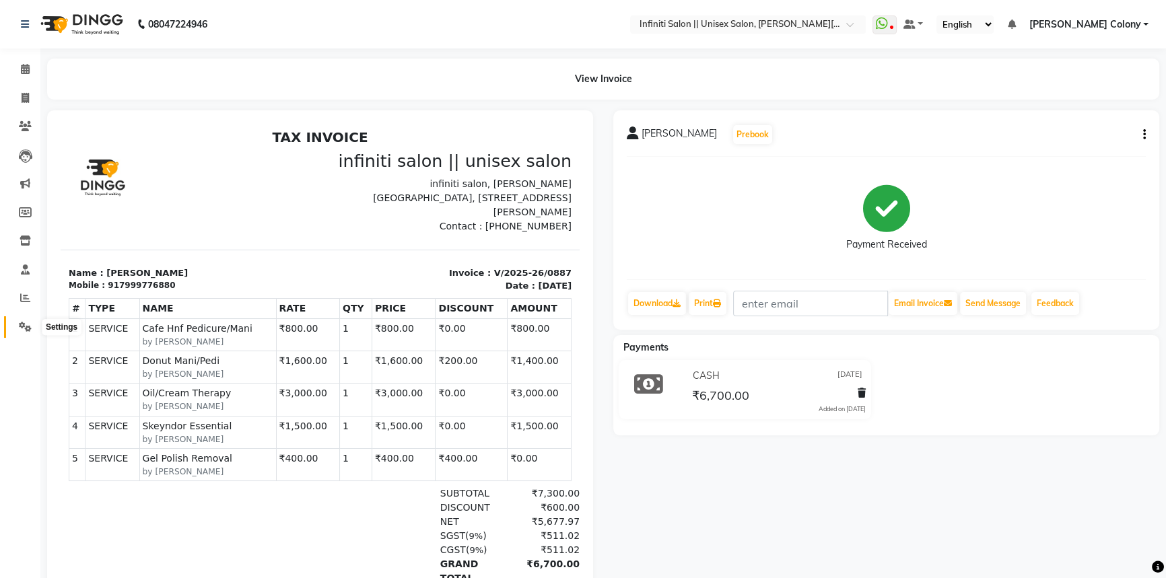
drag, startPoint x: 24, startPoint y: 323, endPoint x: 67, endPoint y: 320, distance: 43.2
click at [24, 323] on icon at bounding box center [25, 327] width 13 height 10
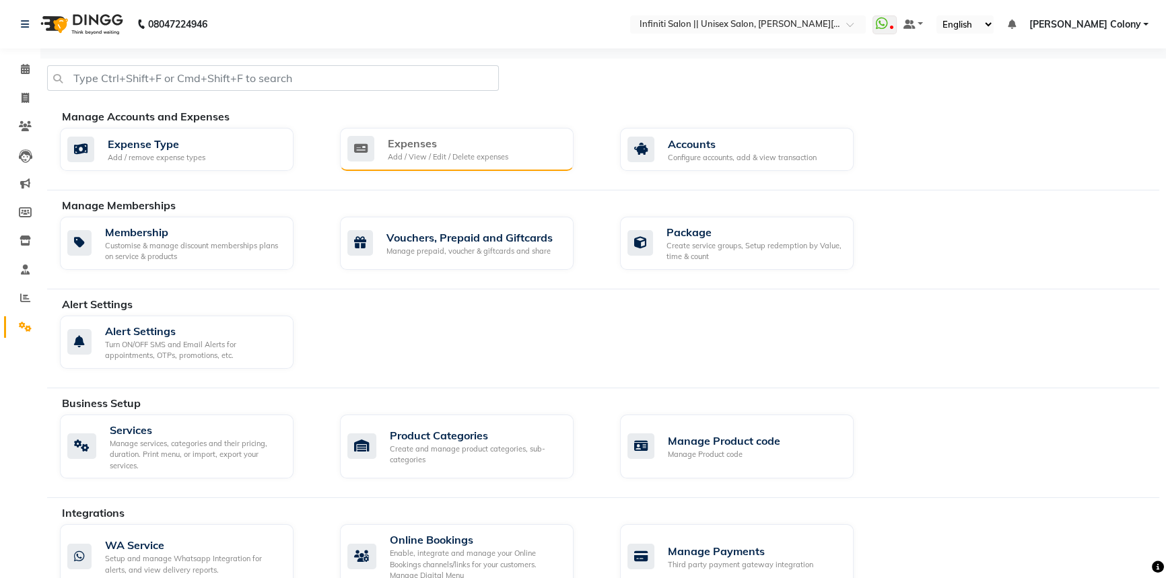
click at [440, 161] on div "Add / View / Edit / Delete expenses" at bounding box center [448, 156] width 121 height 11
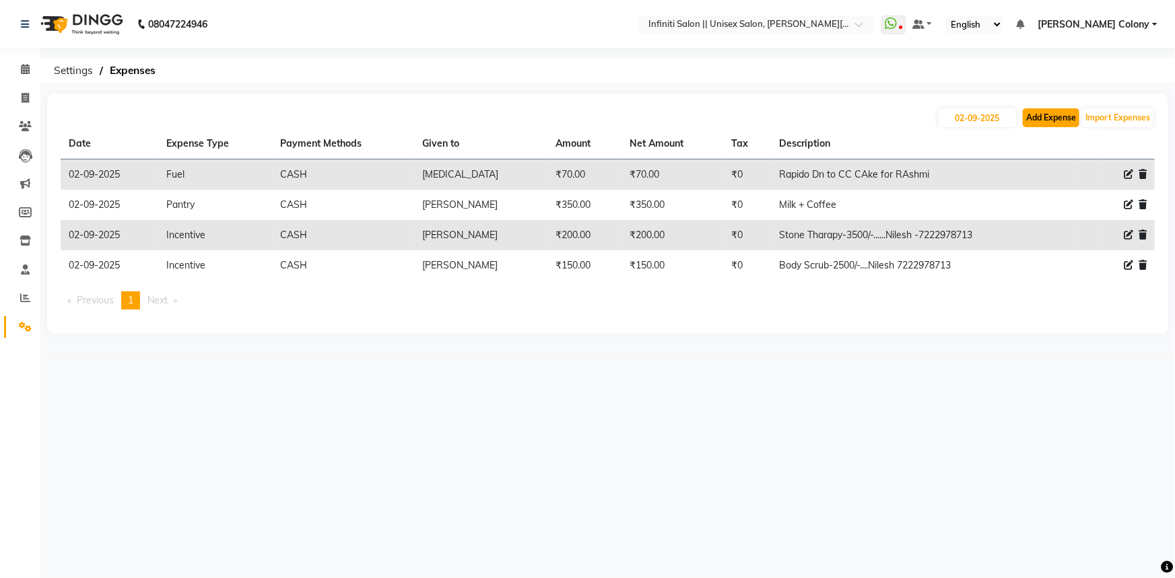
click at [1056, 114] on button "Add Expense" at bounding box center [1051, 117] width 57 height 19
select select "1"
select select "7361"
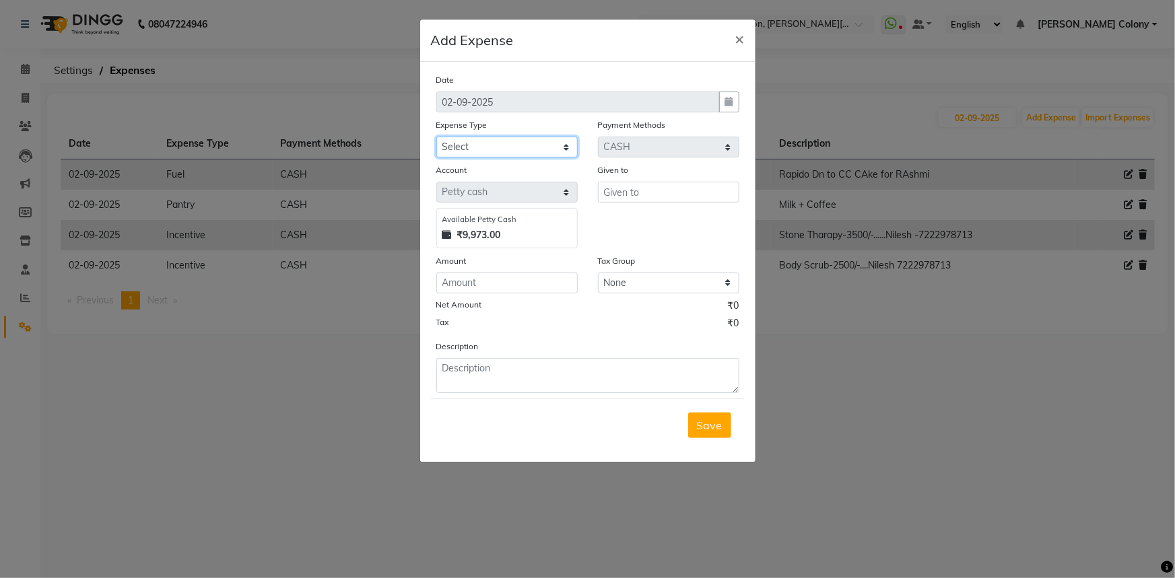
click at [464, 139] on select "Select Advance Salary Client Snacks Fuel Incentive Maintenance Miscellaneous Pa…" at bounding box center [506, 147] width 141 height 21
select select "12400"
click at [436, 137] on select "Select Advance Salary Client Snacks Fuel Incentive Maintenance Miscellaneous Pa…" at bounding box center [506, 147] width 141 height 21
click at [663, 195] on input "text" at bounding box center [668, 192] width 141 height 21
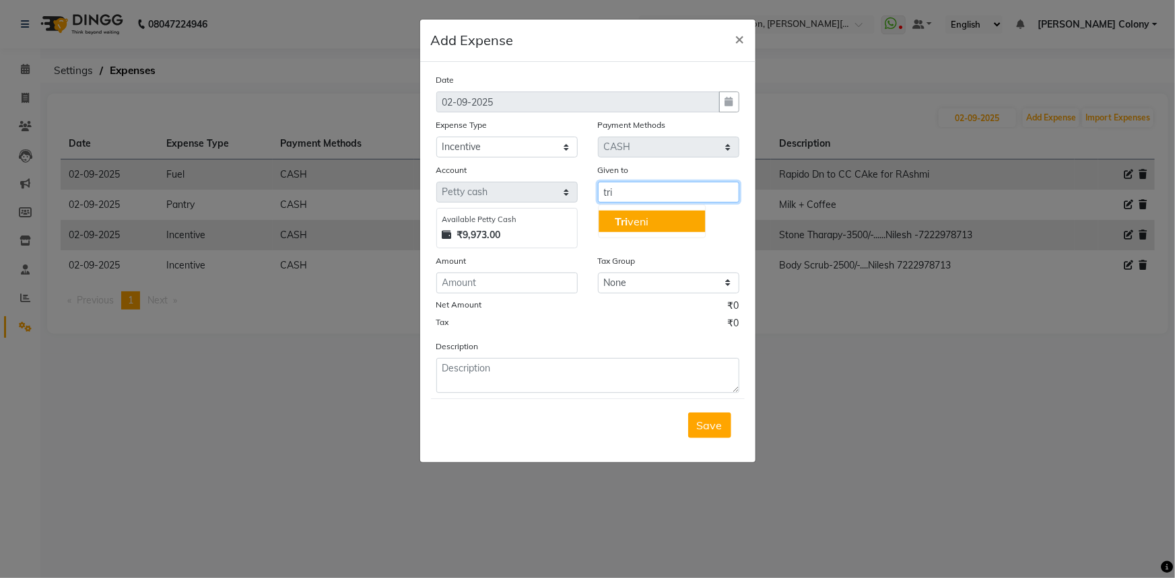
click at [677, 227] on button "Tri veni" at bounding box center [652, 222] width 106 height 22
type input "Triveni"
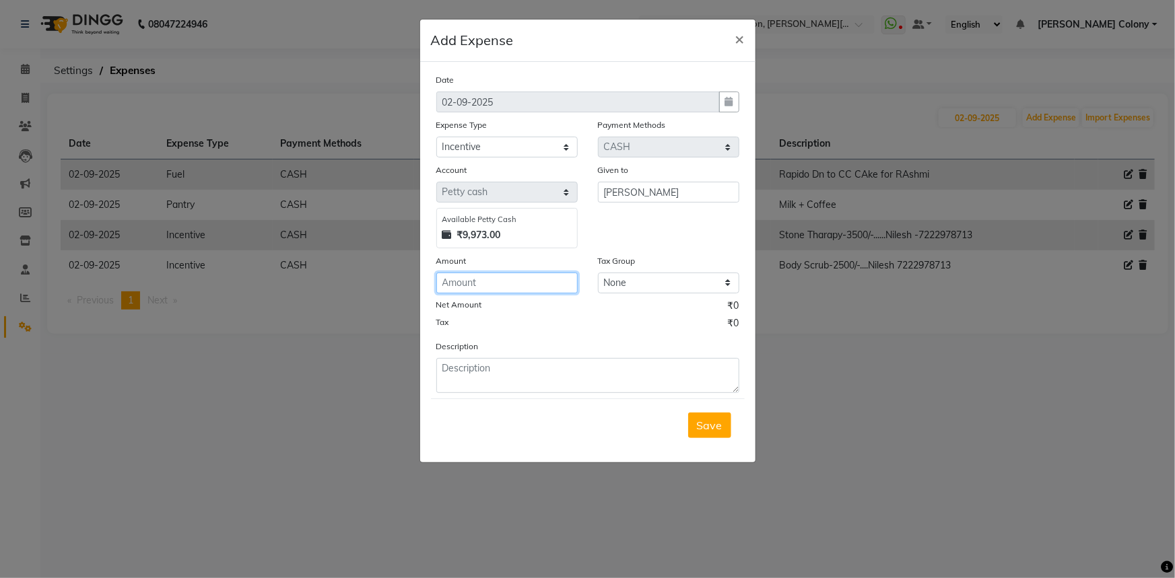
click at [456, 294] on input "number" at bounding box center [506, 283] width 141 height 21
type input "150"
click at [469, 393] on textarea at bounding box center [587, 375] width 303 height 35
type textarea "T"
paste textarea "Sejal 7999776880"
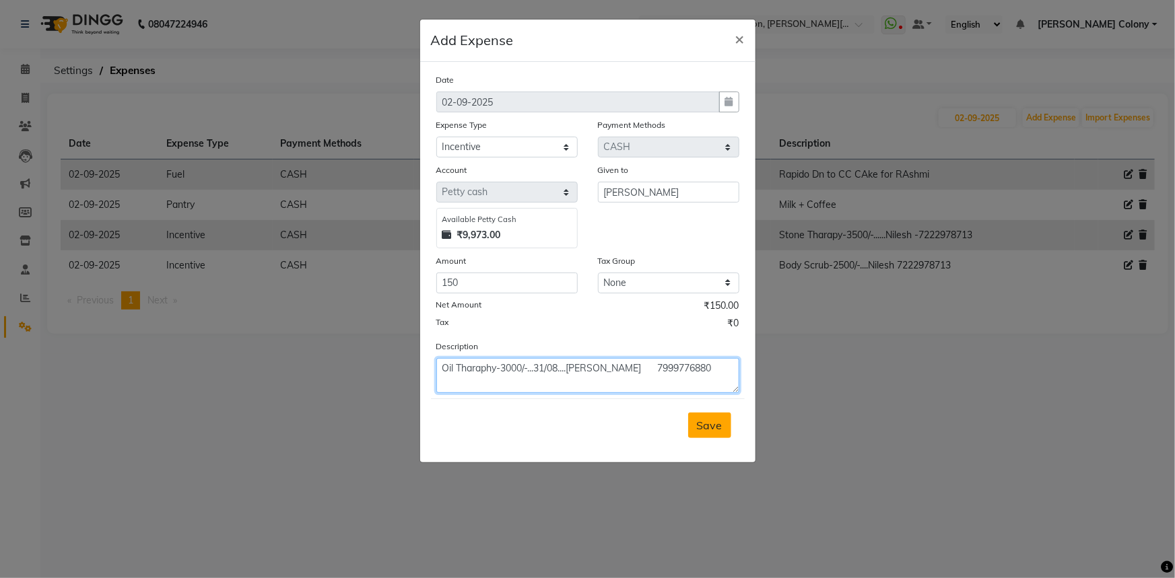
type textarea "Oil Tharaphy-3000/-...31/08....Sejal 7999776880"
click at [708, 428] on span "Save" at bounding box center [710, 425] width 26 height 13
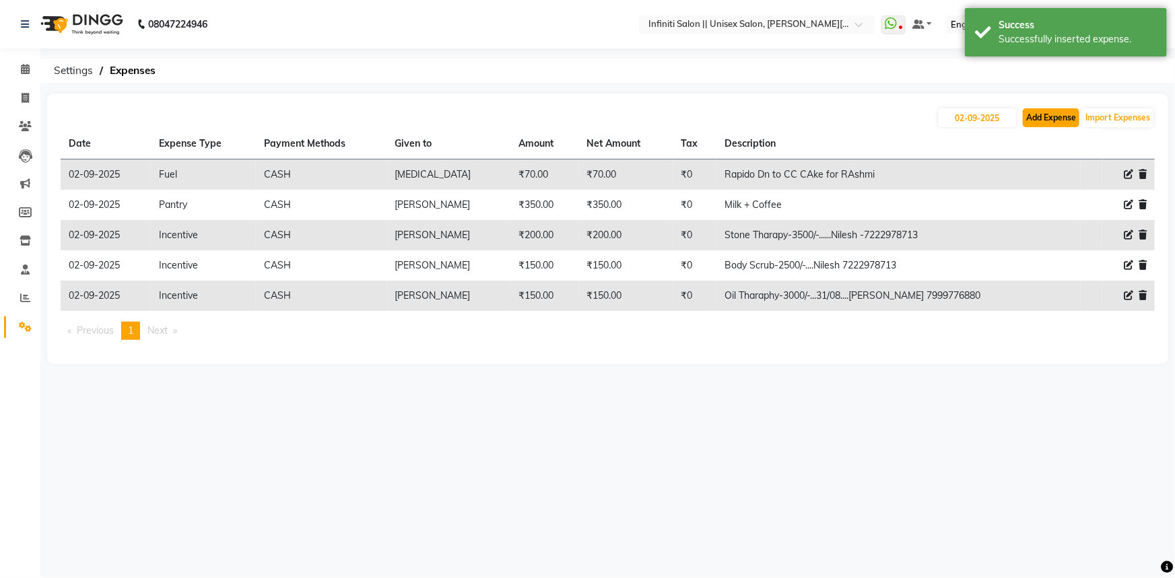
click at [1054, 120] on button "Add Expense" at bounding box center [1051, 117] width 57 height 19
select select "1"
select select "7361"
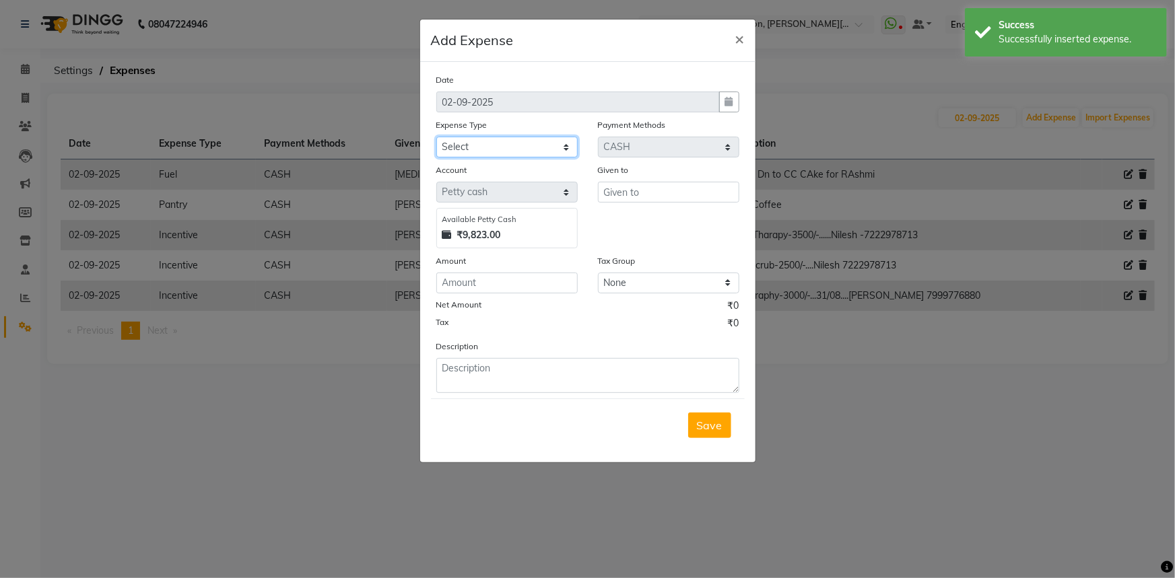
click at [487, 138] on select "Select Advance Salary Client Snacks Fuel Incentive Maintenance Miscellaneous Pa…" at bounding box center [506, 147] width 141 height 21
select select "12400"
click at [436, 137] on select "Select Advance Salary Client Snacks Fuel Incentive Maintenance Miscellaneous Pa…" at bounding box center [506, 147] width 141 height 21
click at [640, 193] on input "text" at bounding box center [668, 192] width 141 height 21
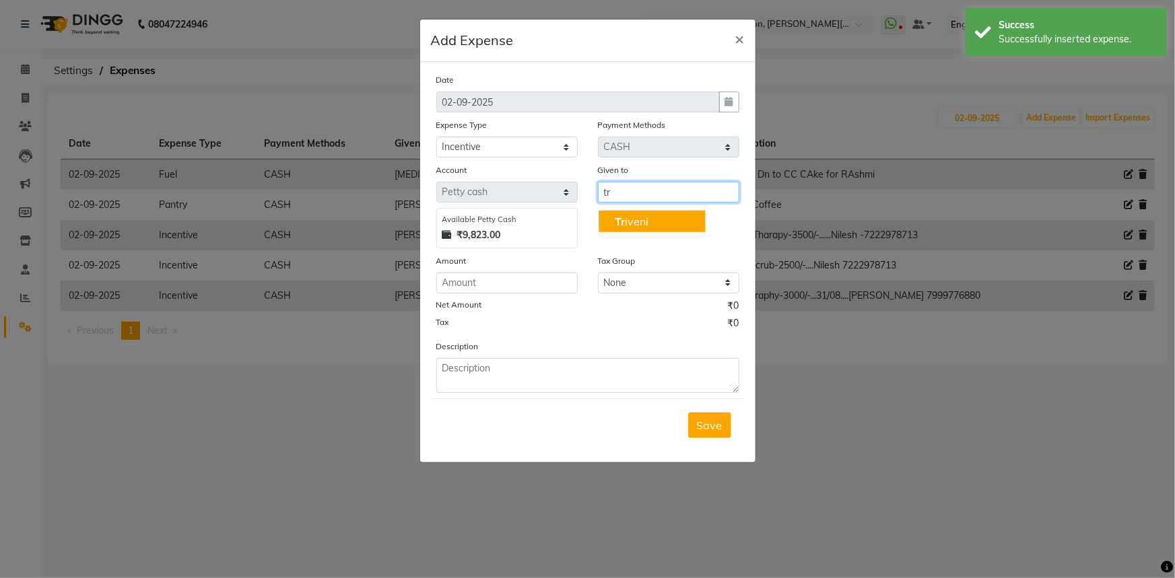
click at [646, 226] on ngb-highlight "Tr iveni" at bounding box center [632, 221] width 34 height 13
type input "[PERSON_NAME]"
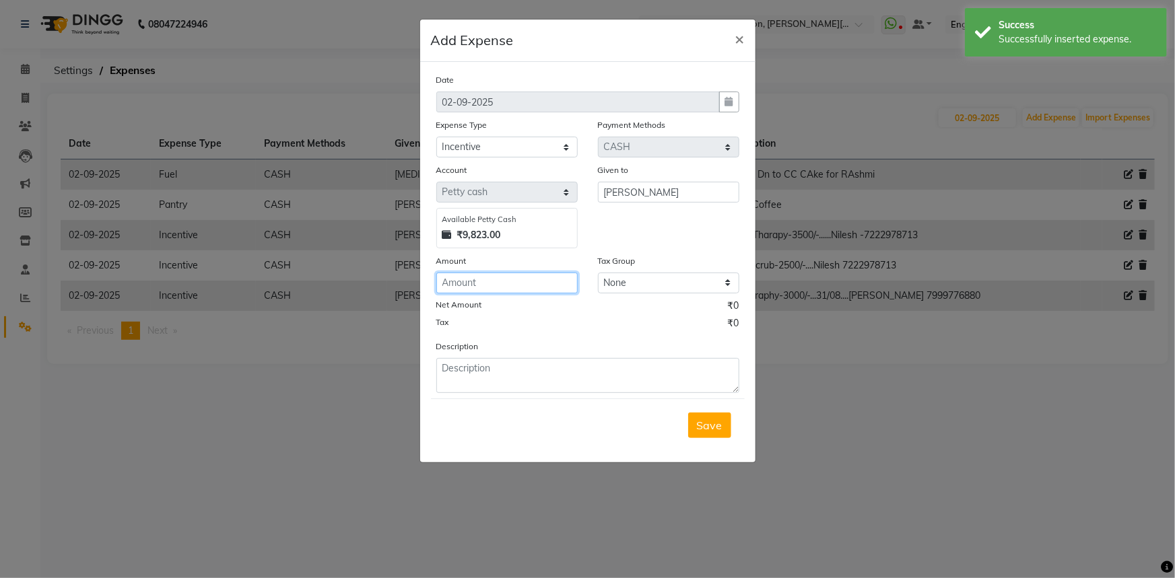
click at [509, 294] on input "number" at bounding box center [506, 283] width 141 height 21
type input "50"
click at [499, 374] on textarea at bounding box center [587, 375] width 303 height 35
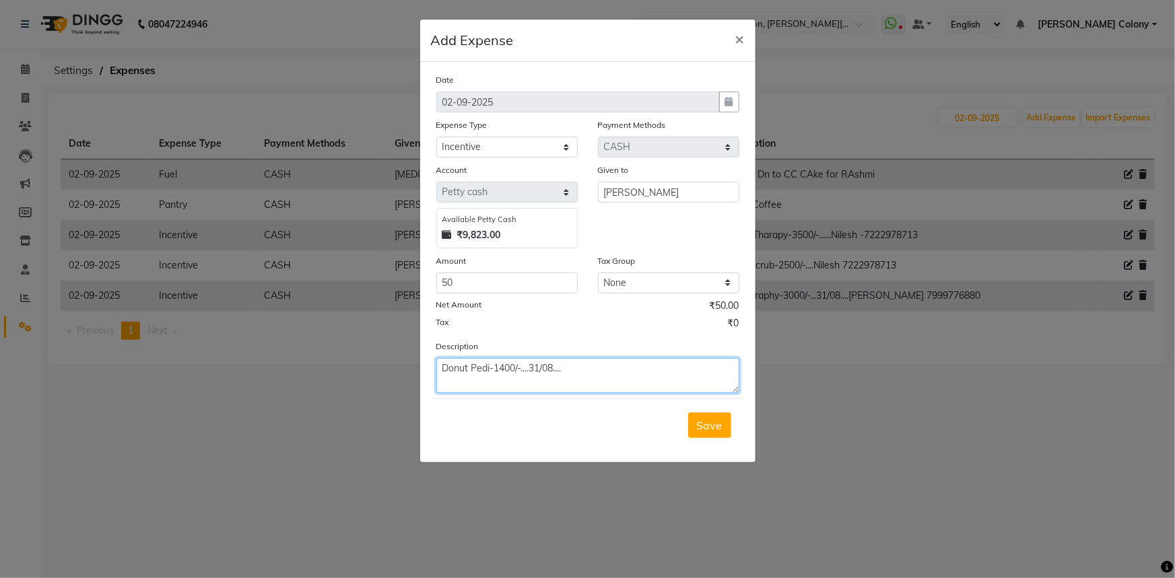
paste textarea "Sejal 7999776880"
type textarea "Donut Pedi-1400/-....31/08....Sejal 7999776880"
click at [686, 436] on div "Save" at bounding box center [588, 425] width 314 height 53
click at [697, 436] on button "Save" at bounding box center [709, 426] width 43 height 26
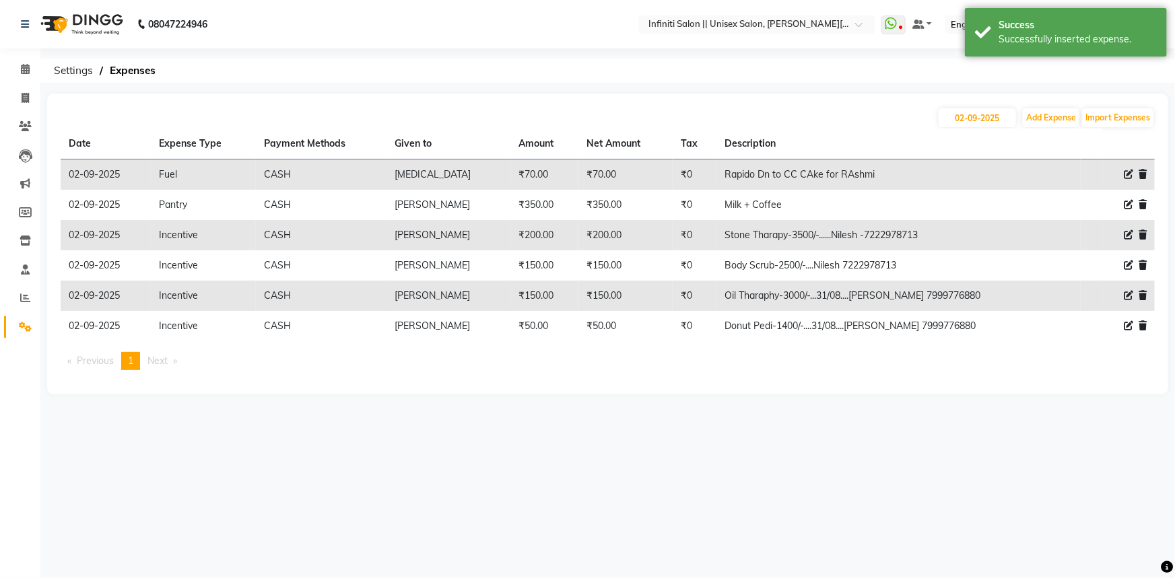
click at [54, 28] on img at bounding box center [80, 24] width 92 height 38
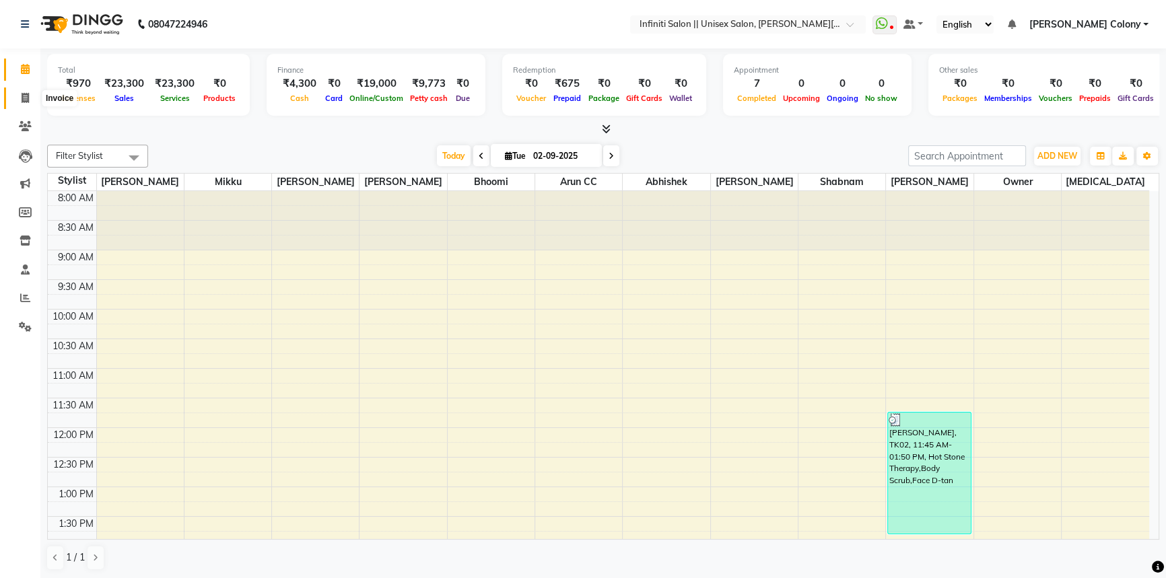
click at [20, 96] on span at bounding box center [25, 98] width 24 height 15
select select "8233"
select select "service"
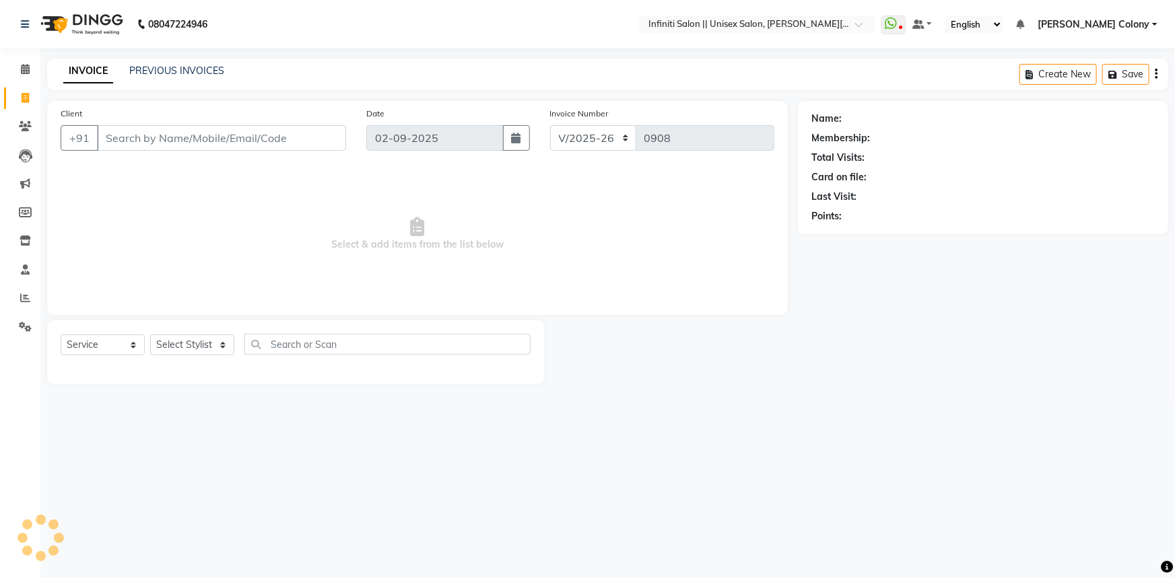
click at [159, 145] on input "Client" at bounding box center [221, 138] width 249 height 26
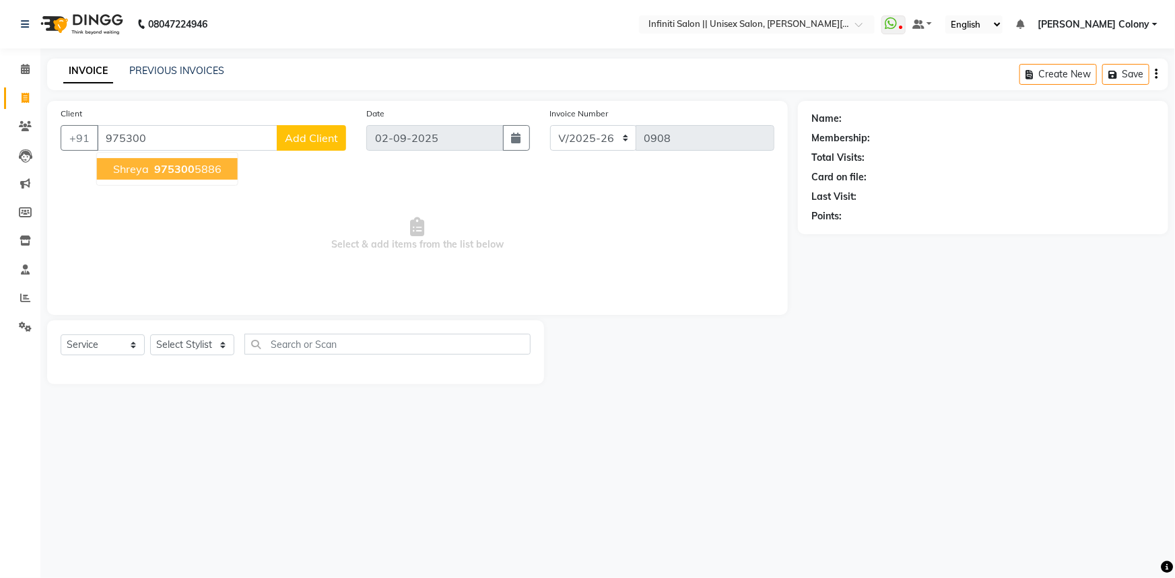
click at [205, 169] on ngb-highlight "975300 5886" at bounding box center [186, 168] width 70 height 13
type input "9753005886"
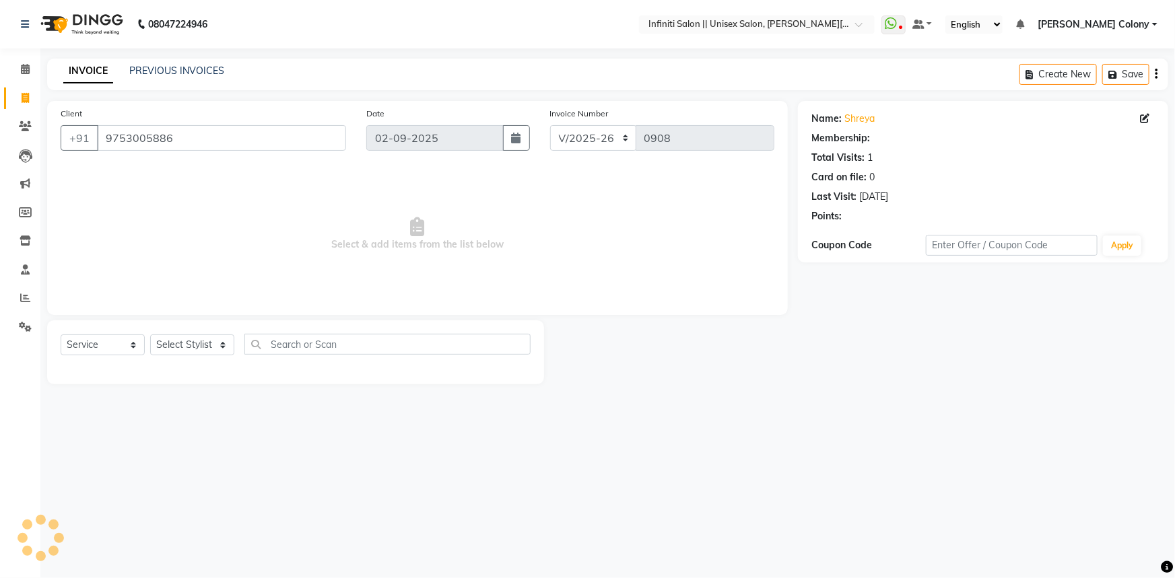
select select "1: Object"
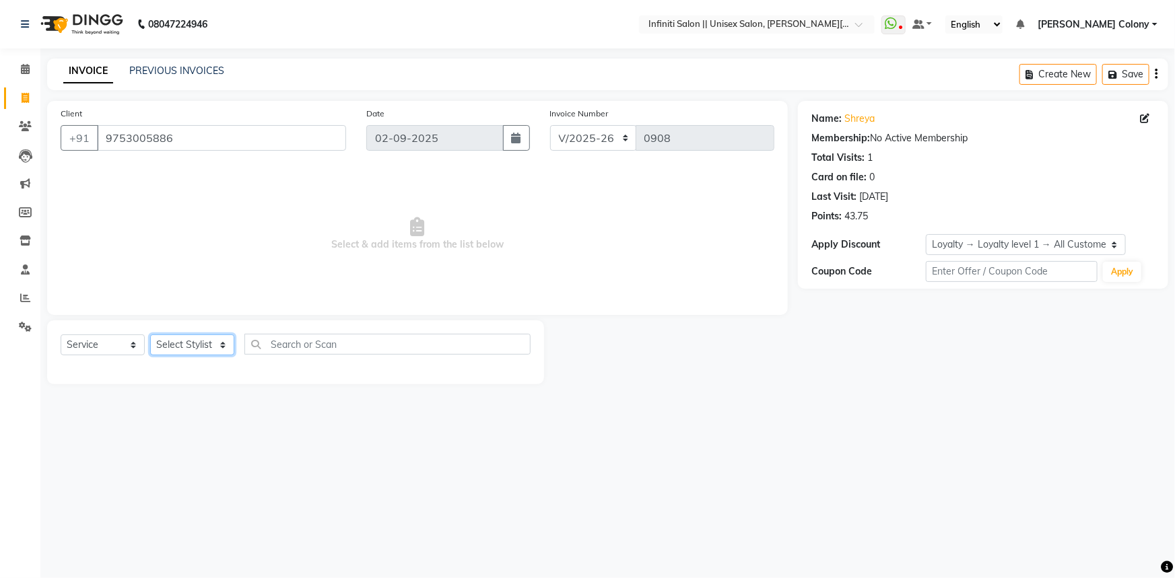
click at [181, 349] on select "Select Stylist Abhishek Anjali Mahato Arun CC Bhoomi Dilshad Ahmad Ishu Jitesh …" at bounding box center [192, 345] width 84 height 21
select select "79158"
click at [150, 335] on select "Select Stylist Abhishek Anjali Mahato Arun CC Bhoomi Dilshad Ahmad Ishu Jitesh …" at bounding box center [192, 345] width 84 height 21
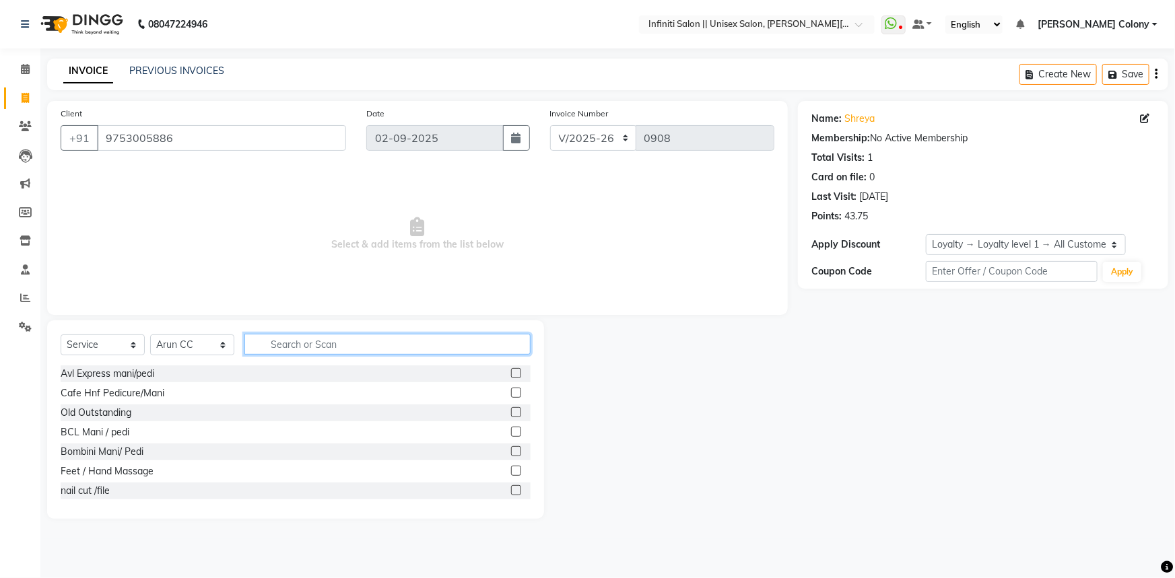
click at [298, 343] on input "text" at bounding box center [387, 344] width 286 height 21
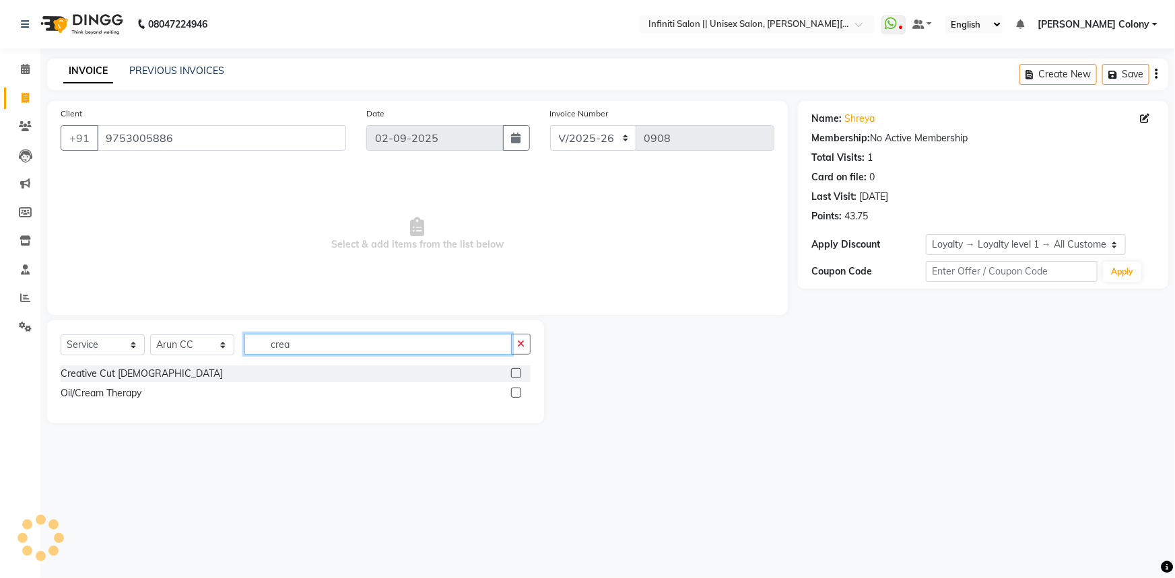
type input "crea"
click at [512, 372] on label at bounding box center [516, 373] width 10 height 10
click at [512, 372] on input "checkbox" at bounding box center [515, 374] width 9 height 9
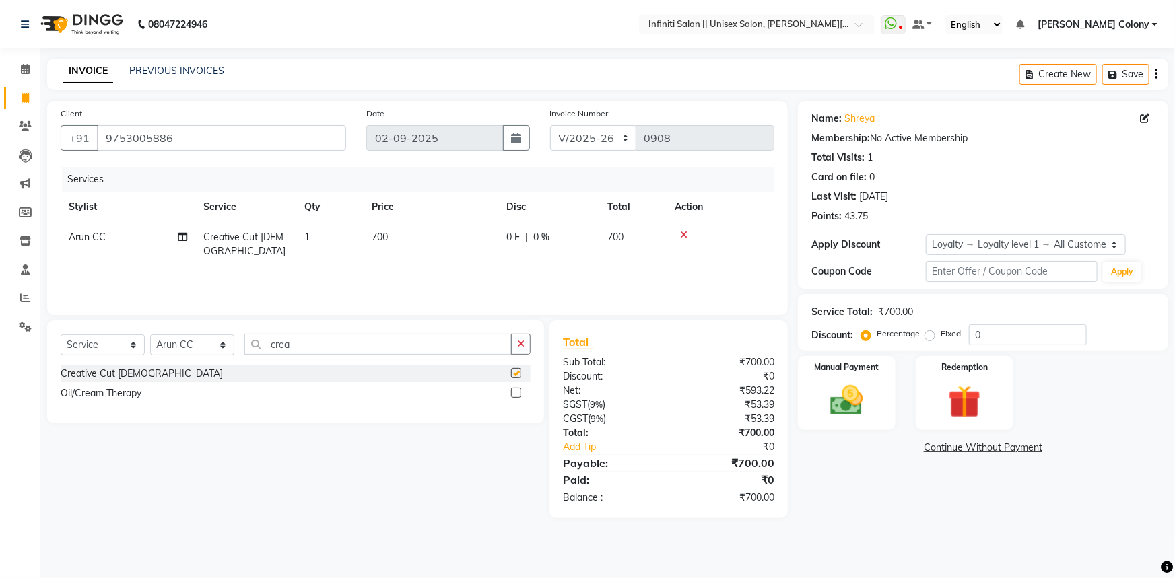
checkbox input "false"
click at [417, 238] on td "700" at bounding box center [431, 244] width 135 height 44
select select "79158"
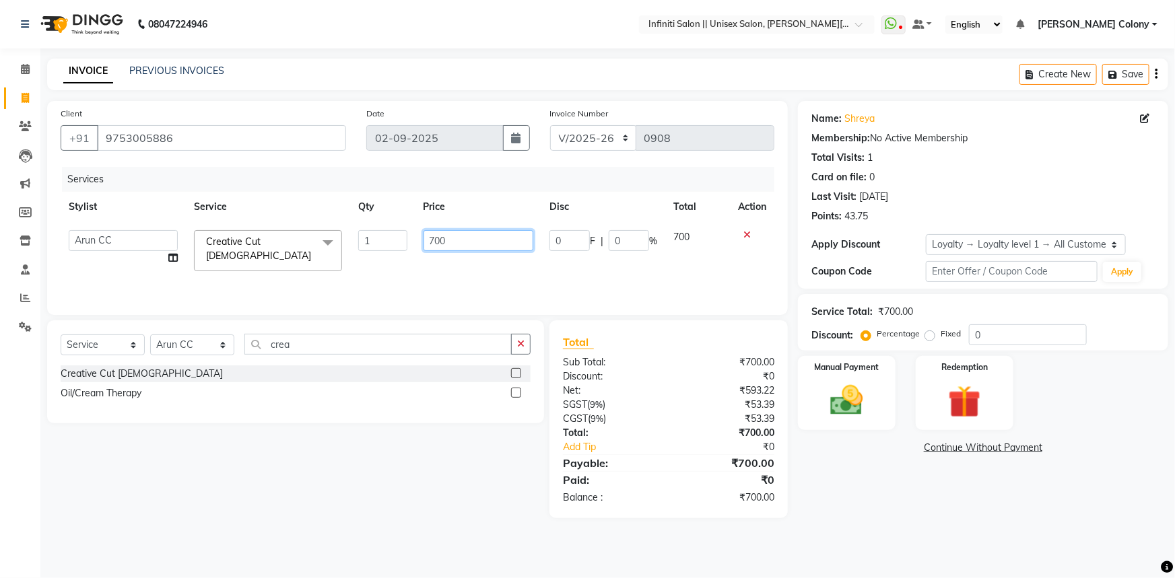
drag, startPoint x: 472, startPoint y: 232, endPoint x: 205, endPoint y: 314, distance: 278.8
click at [205, 314] on div "Client +91 9753005886 Date 02-09-2025 Invoice Number CI/2025-26 V/2025-26 0908 …" at bounding box center [417, 208] width 741 height 214
type input "1000"
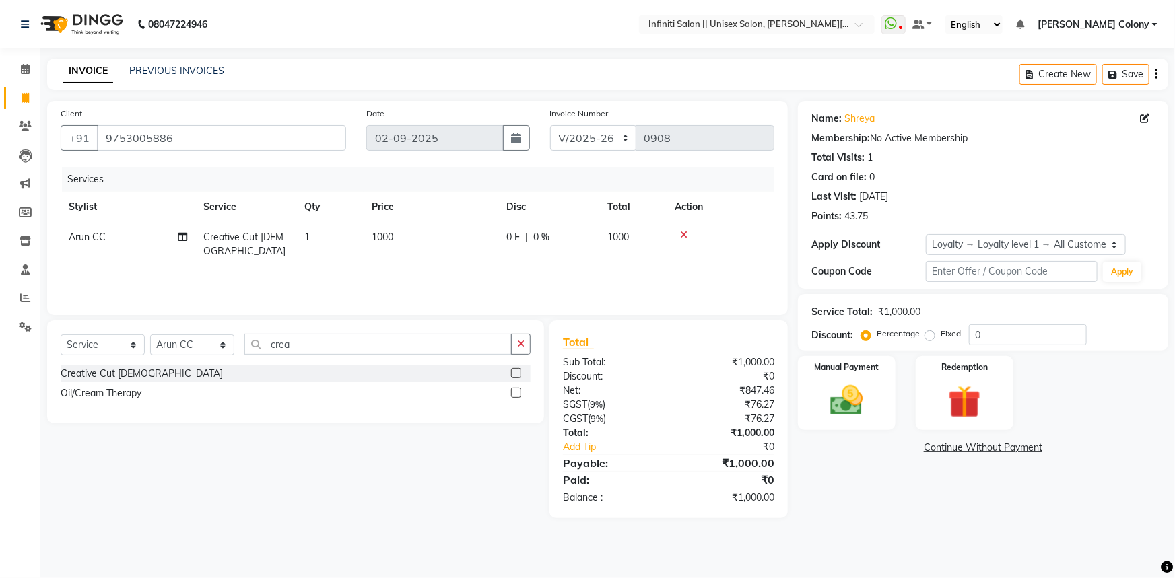
click at [170, 275] on div "Services Stylist Service Qty Price Disc Total Action Arun CC Creative Cut Femal…" at bounding box center [418, 234] width 714 height 135
drag, startPoint x: 855, startPoint y: 382, endPoint x: 917, endPoint y: 429, distance: 77.8
click at [855, 381] on img at bounding box center [846, 400] width 55 height 39
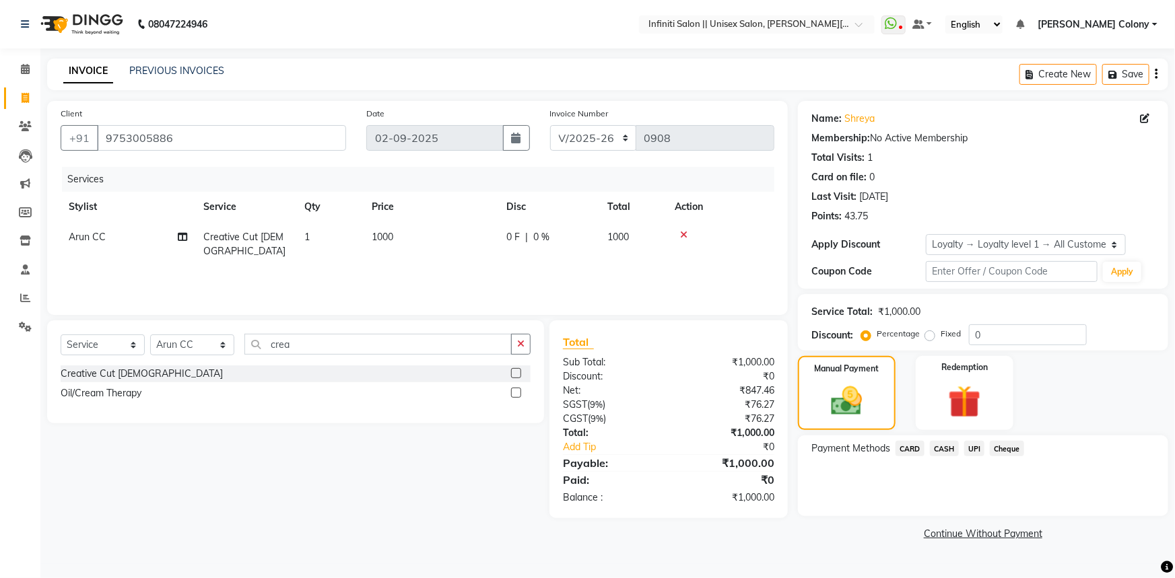
click at [943, 447] on span "CASH" at bounding box center [944, 448] width 29 height 15
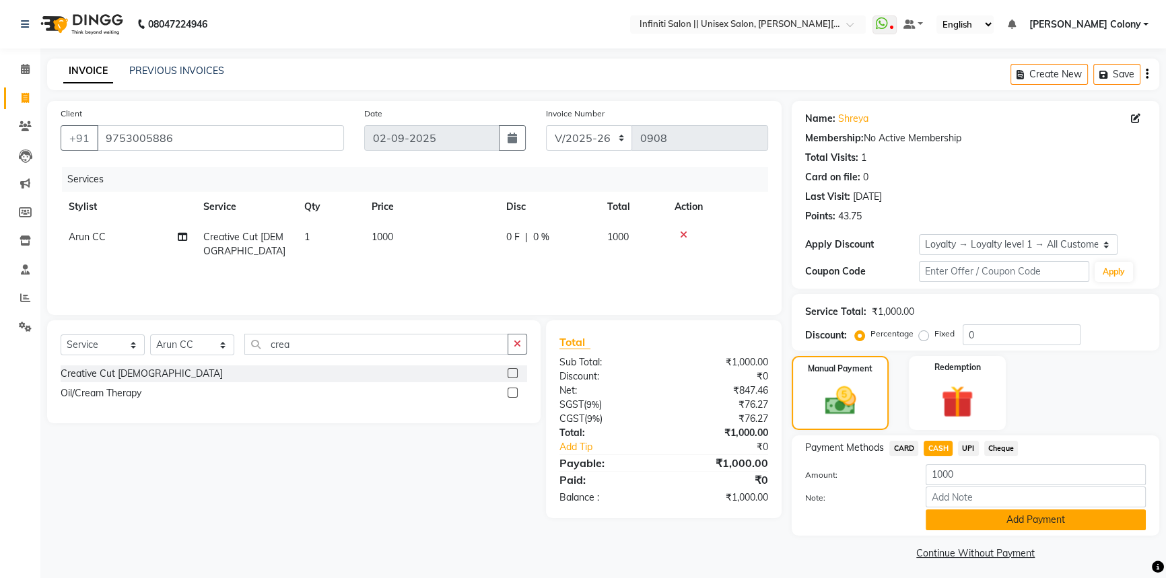
click at [950, 529] on button "Add Payment" at bounding box center [1036, 520] width 220 height 21
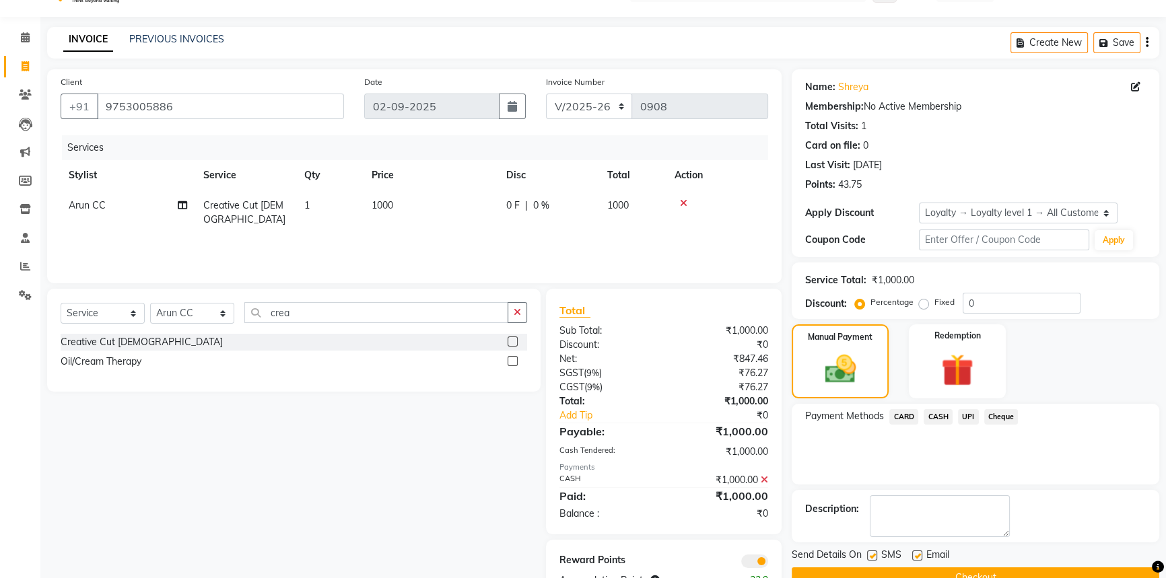
scroll to position [75, 0]
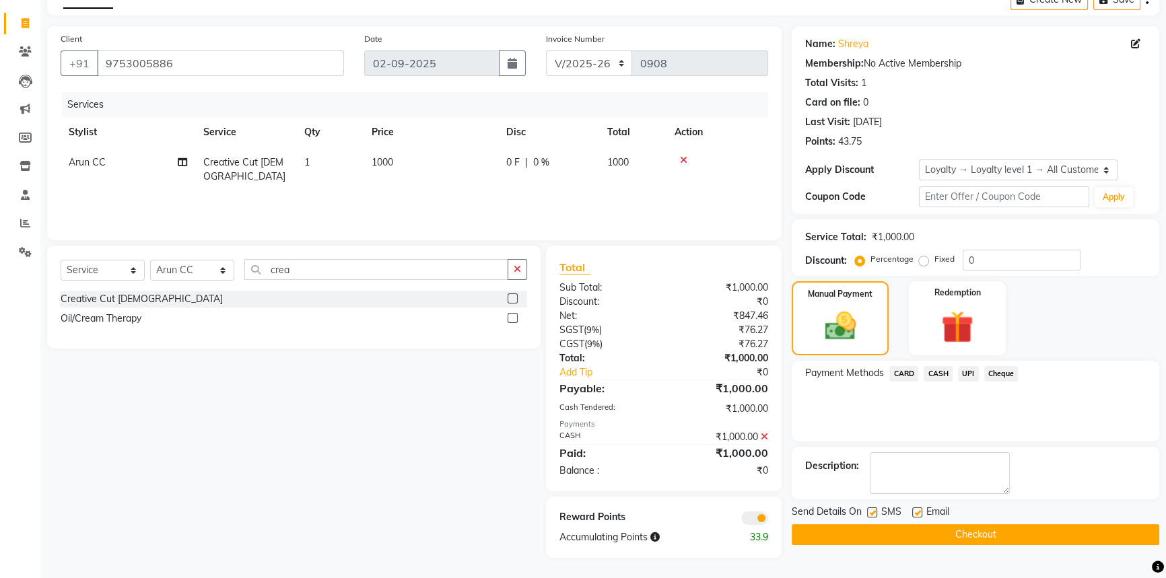
click at [962, 526] on button "Checkout" at bounding box center [976, 534] width 368 height 21
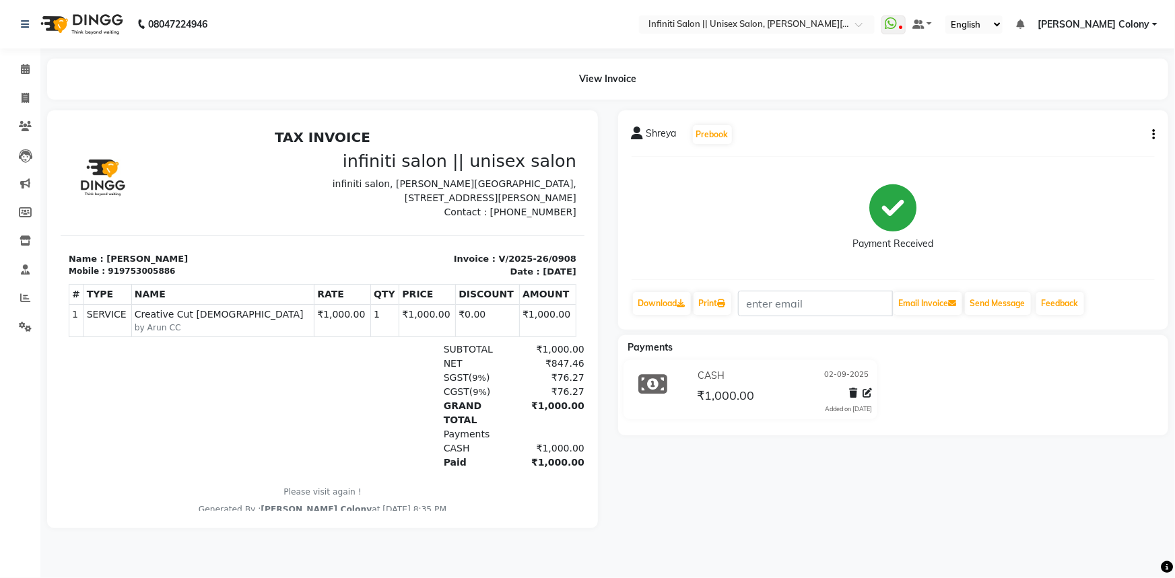
click at [50, 22] on img at bounding box center [80, 24] width 92 height 38
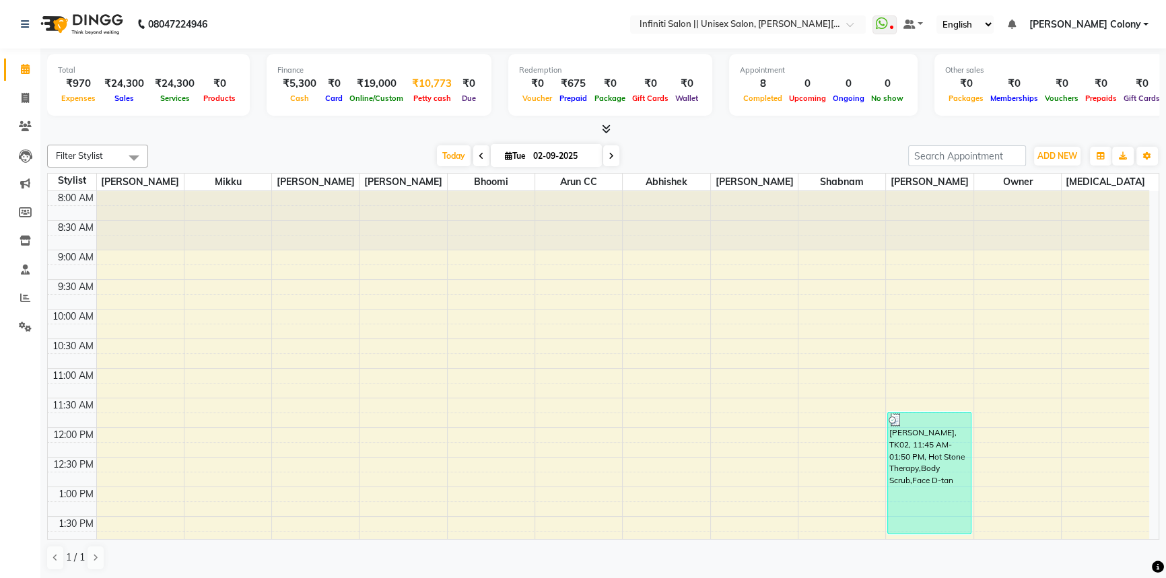
click at [432, 85] on div "₹10,773" at bounding box center [432, 83] width 50 height 15
select select "7361"
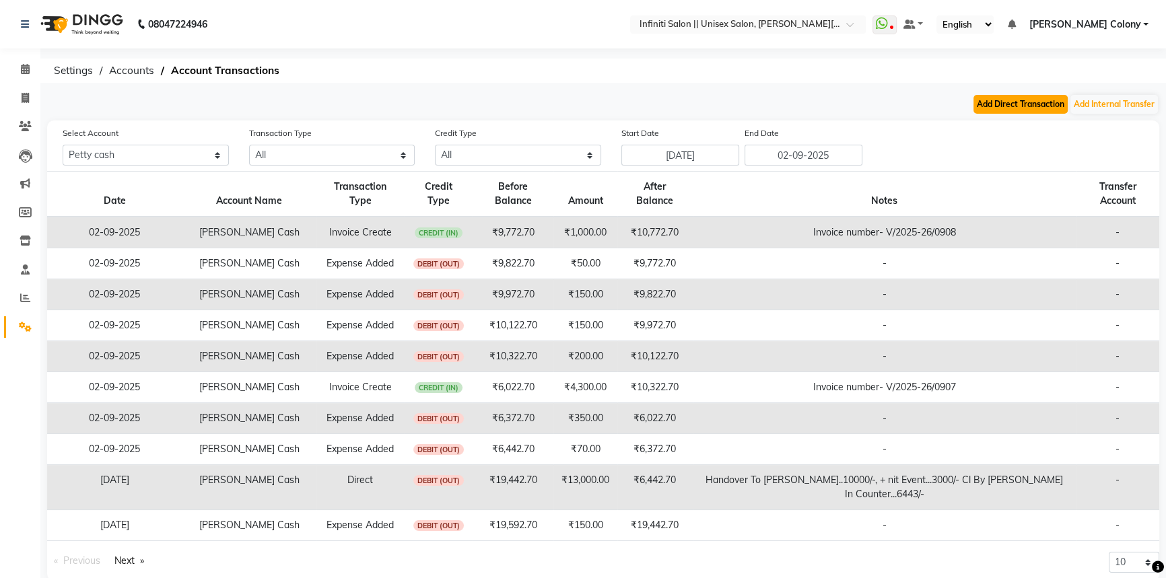
click at [1026, 106] on button "Add Direct Transaction" at bounding box center [1020, 104] width 94 height 19
select select "direct"
select select "7361"
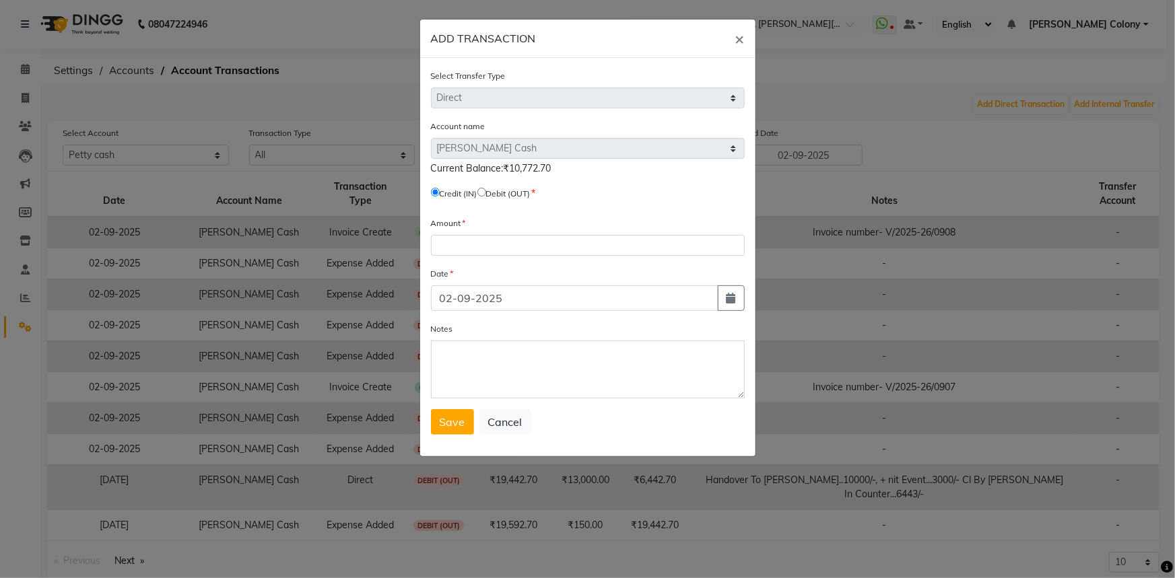
click at [486, 190] on input "radio" at bounding box center [481, 192] width 9 height 9
radio input "true"
click at [506, 258] on form "Select Transfer Type Select Direct Internal Account name Select Petty Cash Defa…" at bounding box center [588, 252] width 314 height 366
click at [510, 248] on input "number" at bounding box center [588, 245] width 314 height 21
type input "4500"
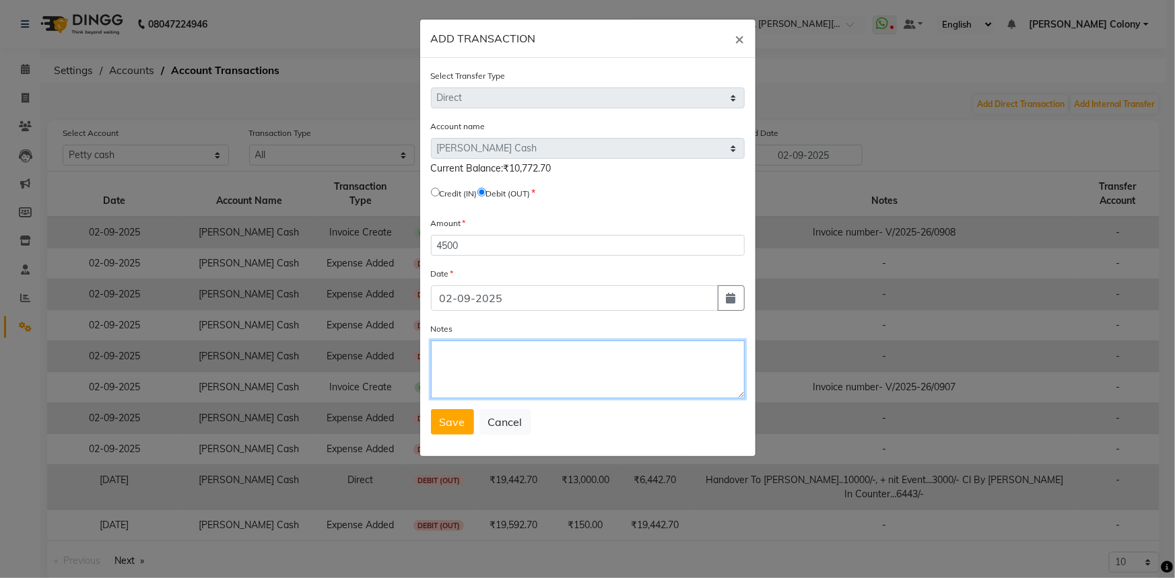
click at [477, 384] on textarea "Notes" at bounding box center [588, 370] width 314 height 58
paste textarea "Handover to ishwar bh-4500/-....cl by nk...cash in counter-"
drag, startPoint x: 496, startPoint y: 373, endPoint x: 419, endPoint y: 345, distance: 82.4
click at [419, 345] on div "ADD TRANSACTION × Select Transfer Type Select Direct Internal Account name Sele…" at bounding box center [587, 238] width 337 height 438
click at [494, 371] on textarea "Handover to ishwar bh-4500/-....cl by nk...cash in counter-6272/-" at bounding box center [588, 370] width 314 height 58
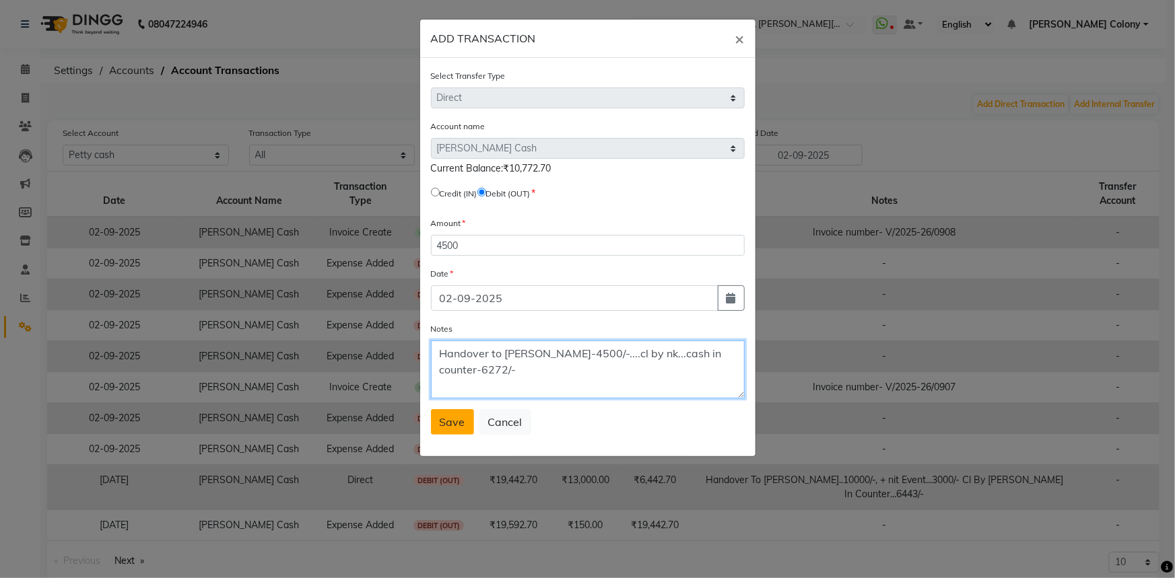
type textarea "Handover to ishwar bh-4500/-....cl by nk...cash in counter-6272/-"
click at [457, 421] on span "Save" at bounding box center [453, 421] width 26 height 13
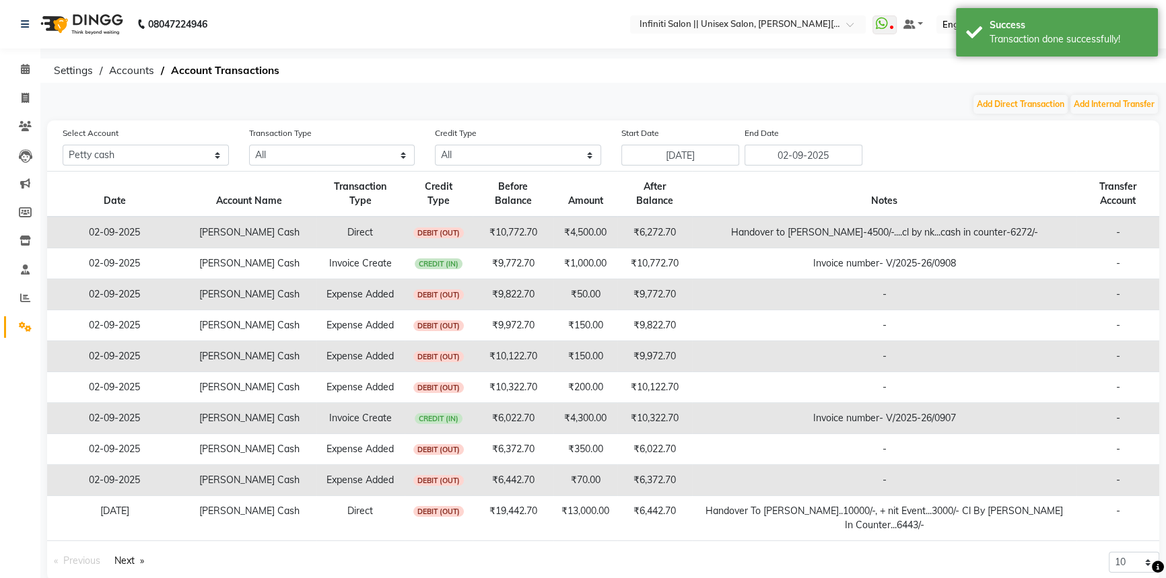
click at [65, 16] on img at bounding box center [80, 24] width 92 height 38
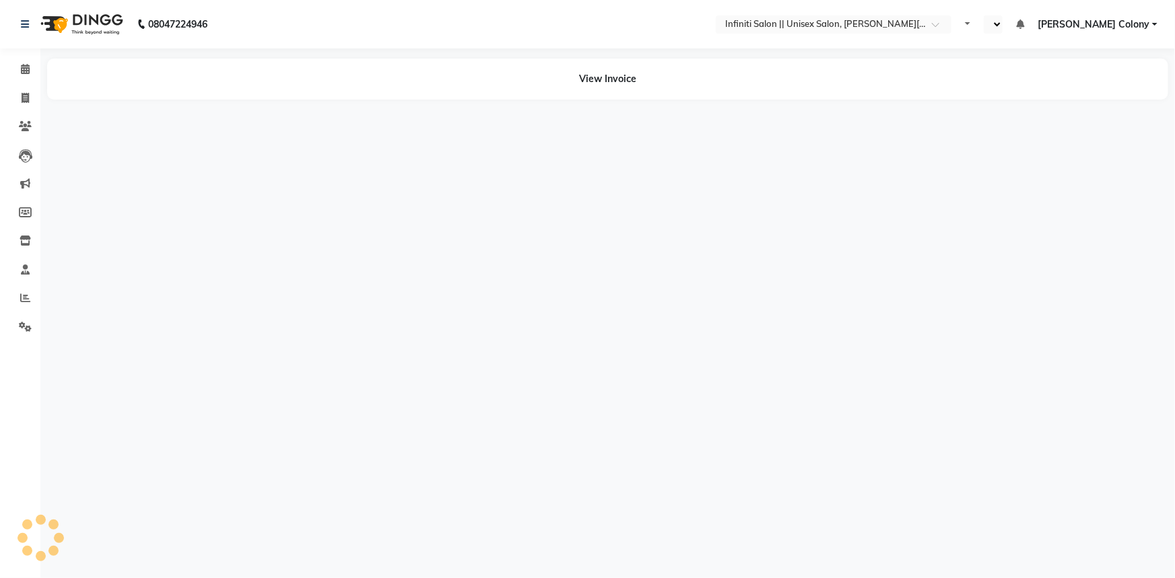
select select "en"
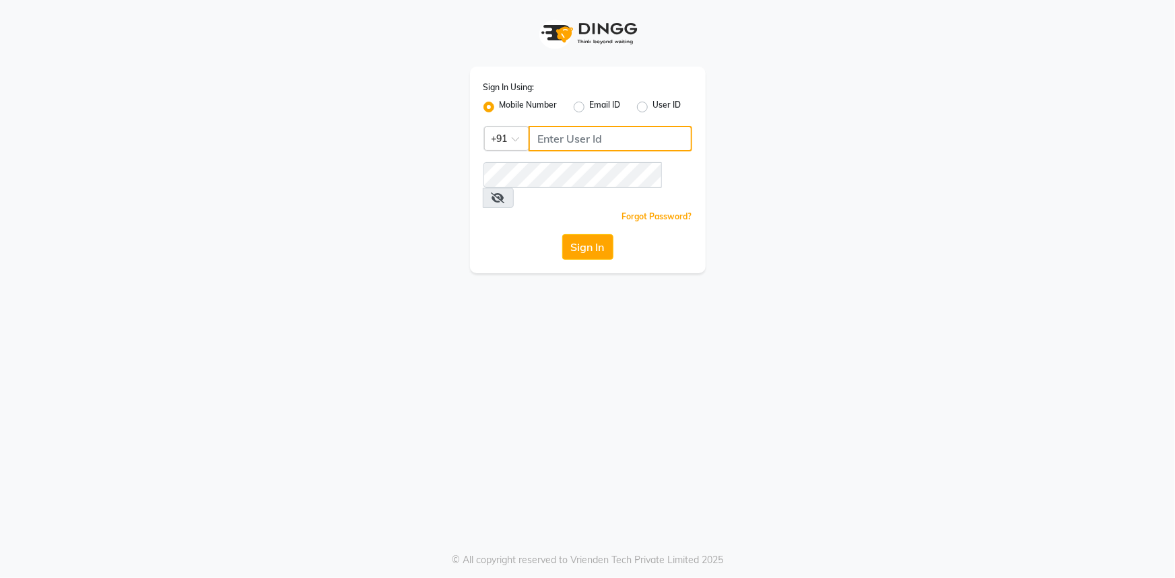
click at [537, 135] on input "Username" at bounding box center [610, 139] width 164 height 26
type input "9111007022"
click at [599, 211] on div "Sign In Using: Mobile Number Email ID User ID Country Code × [PHONE_NUMBER] Rem…" at bounding box center [588, 170] width 236 height 207
click at [605, 234] on button "Sign In" at bounding box center [587, 247] width 51 height 26
